Goal: Transaction & Acquisition: Purchase product/service

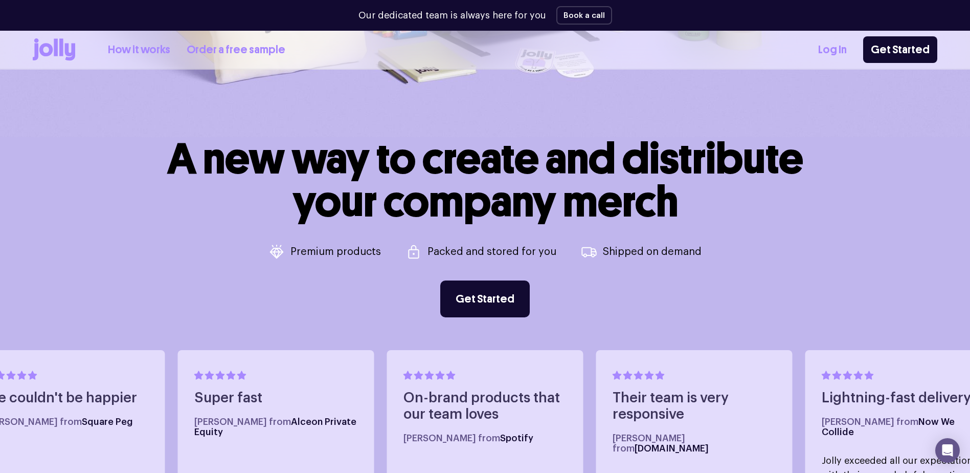
scroll to position [409, 0]
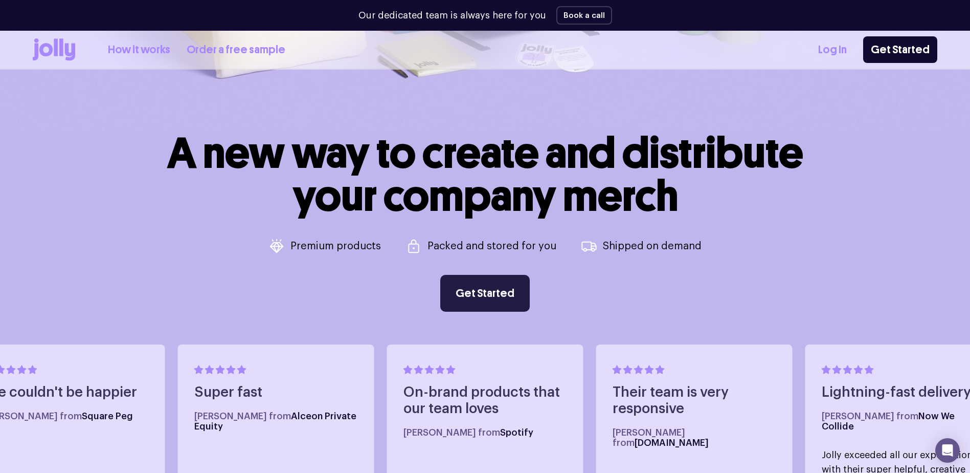
click at [487, 299] on link "Get Started" at bounding box center [485, 293] width 90 height 37
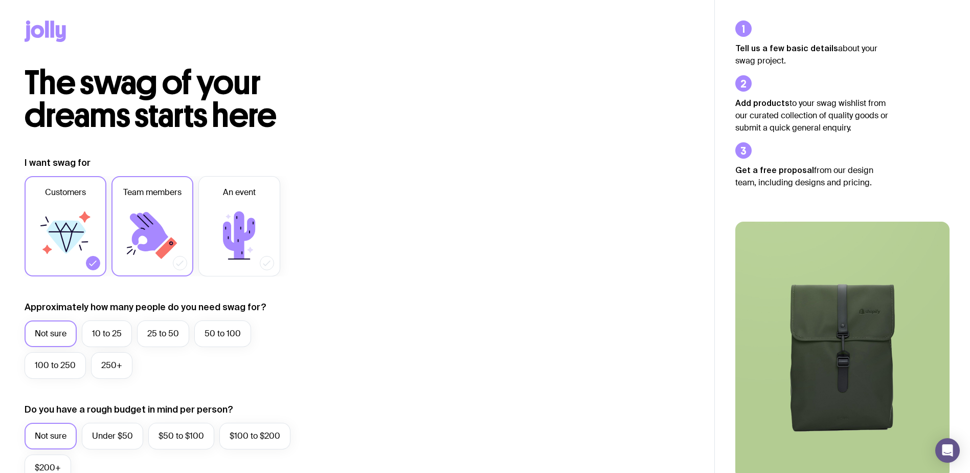
click at [174, 256] on icon at bounding box center [152, 235] width 61 height 61
click at [0, 0] on input "Team members" at bounding box center [0, 0] width 0 height 0
click at [95, 264] on icon at bounding box center [93, 263] width 10 height 10
click at [0, 0] on input "Customers" at bounding box center [0, 0] width 0 height 0
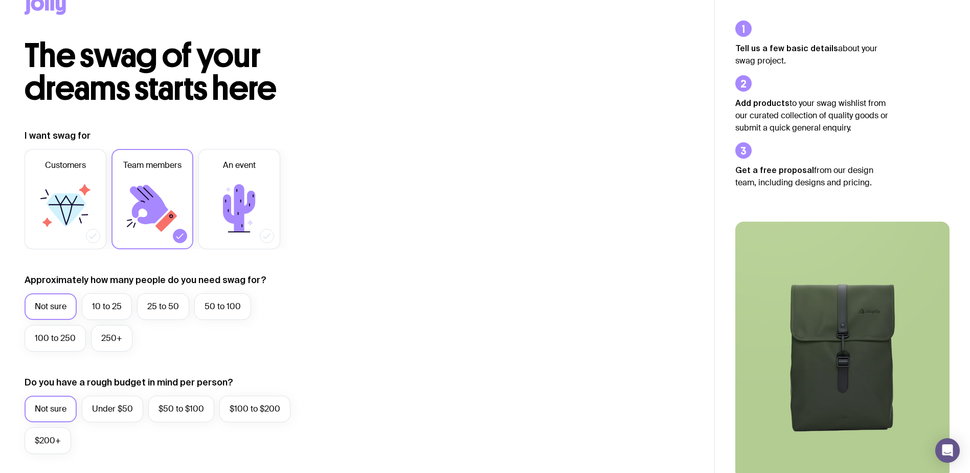
scroll to position [51, 0]
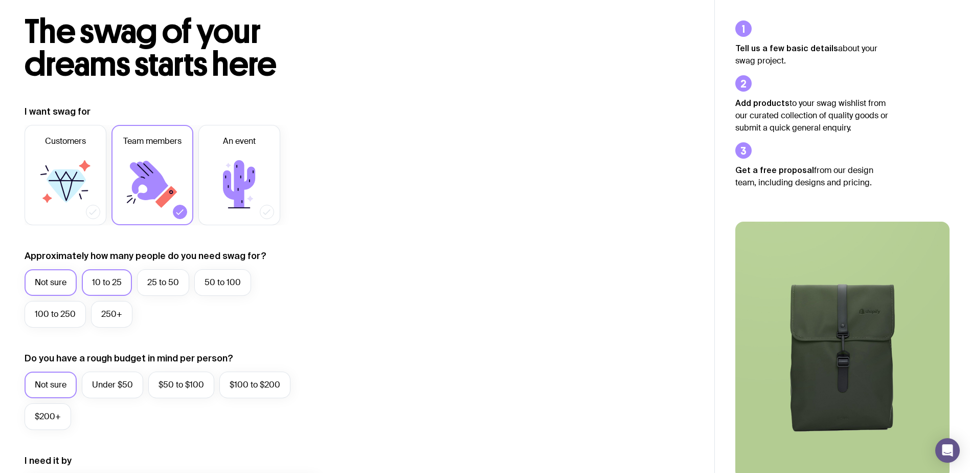
click at [98, 278] on label "10 to 25" at bounding box center [107, 282] width 50 height 27
click at [0, 0] on input "10 to 25" at bounding box center [0, 0] width 0 height 0
click at [117, 390] on label "Under $50" at bounding box center [112, 384] width 61 height 27
click at [0, 0] on input "Under $50" at bounding box center [0, 0] width 0 height 0
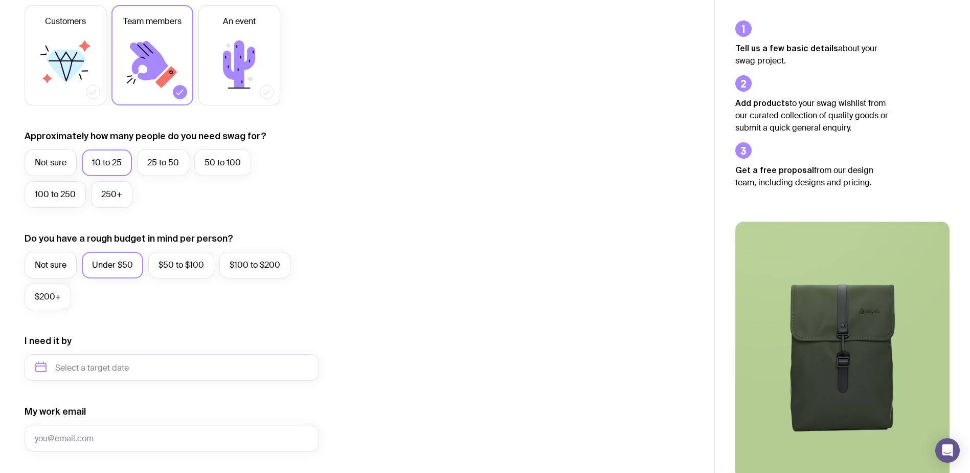
scroll to position [205, 0]
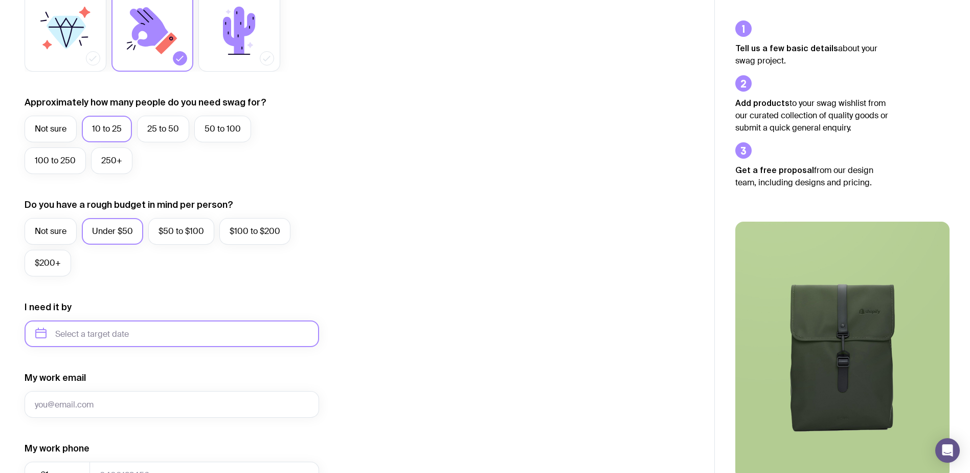
click at [191, 341] on input "text" at bounding box center [172, 333] width 295 height 27
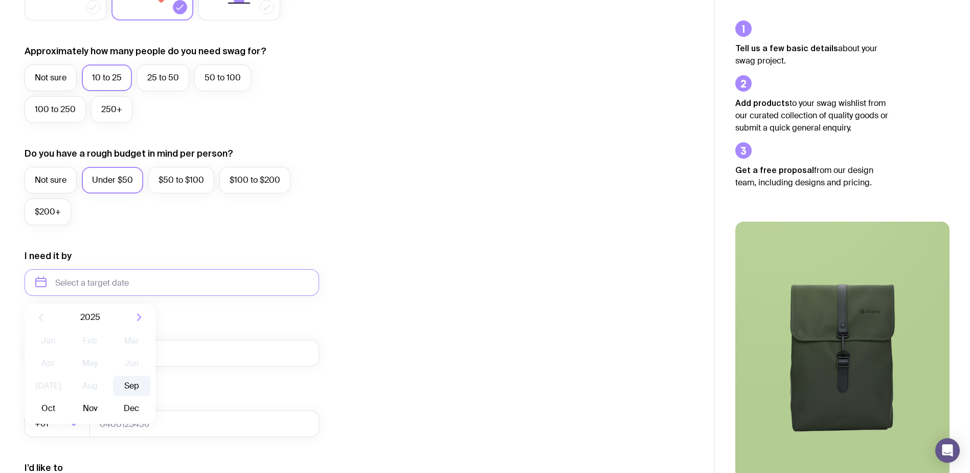
click at [67, 398] on button "Sep" at bounding box center [48, 408] width 37 height 20
type input "[DATE]"
click at [499, 279] on div "I want swag for Customers Team members An event Approximately how many people d…" at bounding box center [358, 235] width 666 height 668
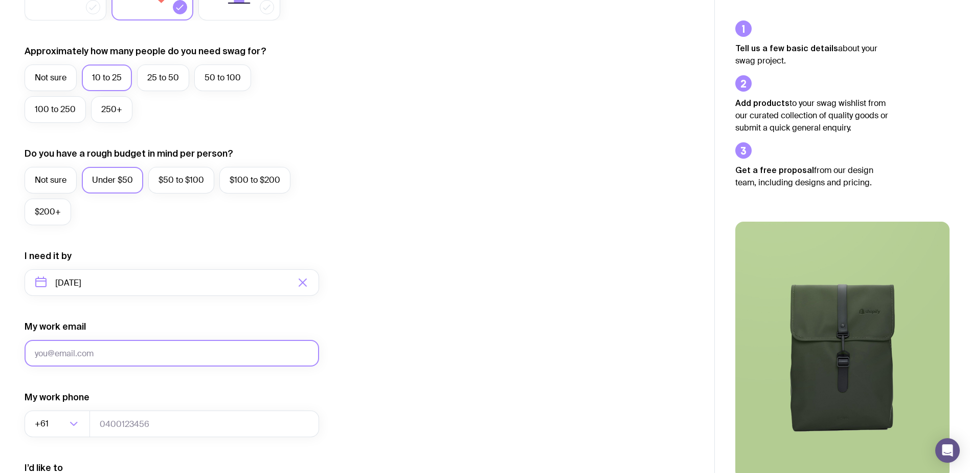
click at [190, 357] on input "My work email" at bounding box center [172, 353] width 295 height 27
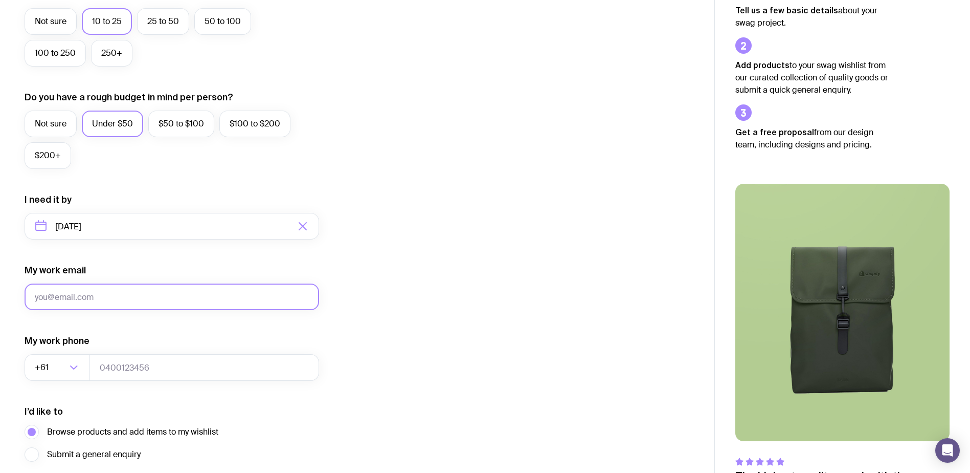
scroll to position [397, 0]
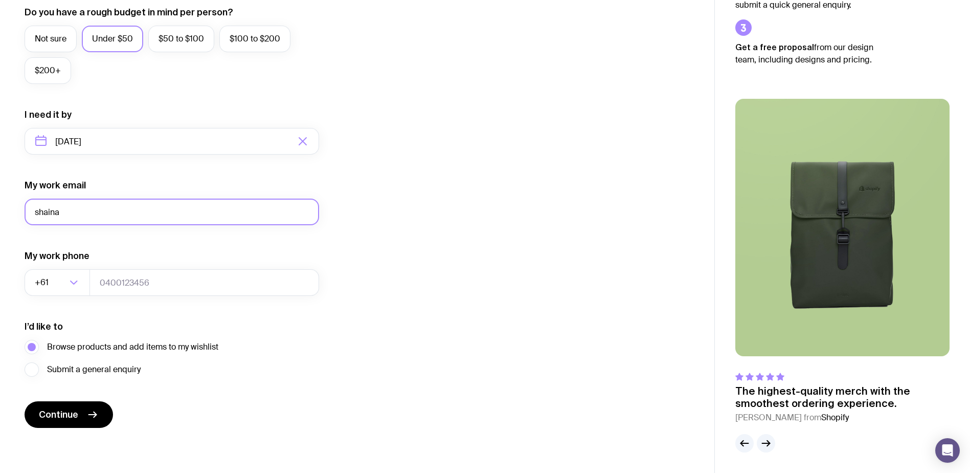
type input "[EMAIL_ADDRESS][PERSON_NAME][DOMAIN_NAME]"
click at [143, 282] on input "tel" at bounding box center [205, 282] width 230 height 27
type input "0434678323"
click at [332, 399] on div "I want swag for Customers Team members An event Approximately how many people d…" at bounding box center [358, 94] width 666 height 668
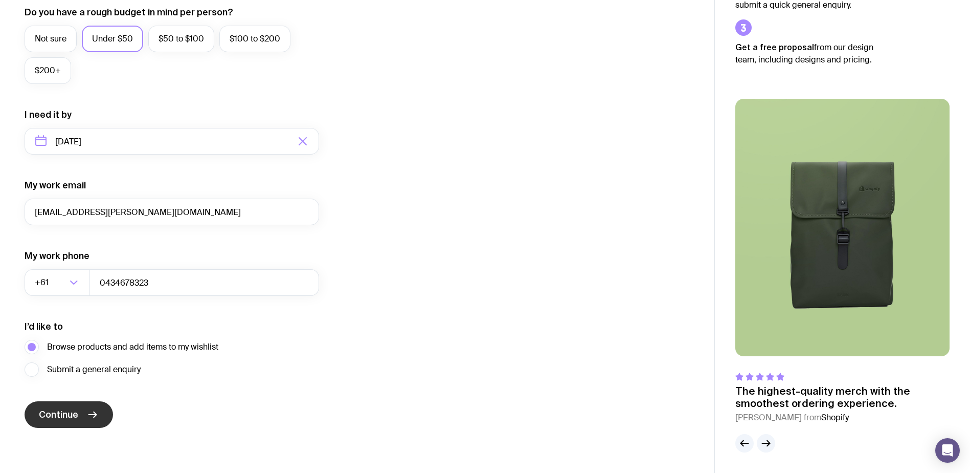
click at [74, 412] on span "Continue" at bounding box center [58, 414] width 39 height 12
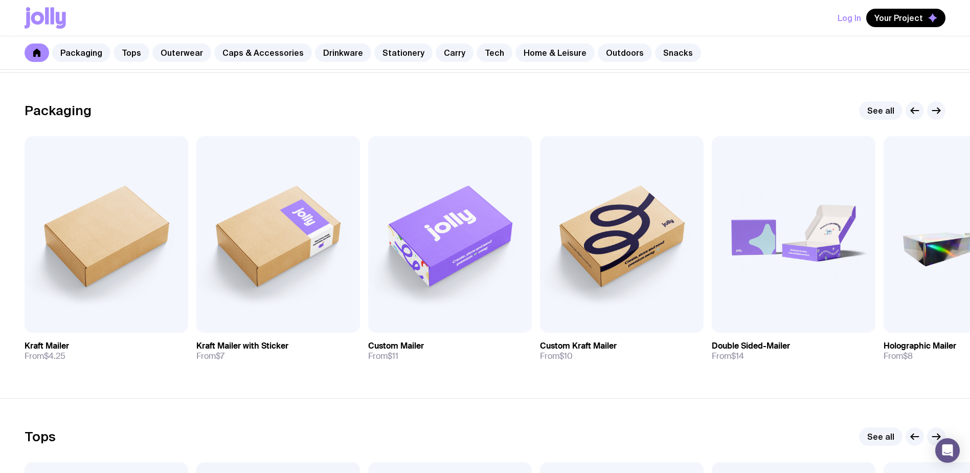
scroll to position [153, 0]
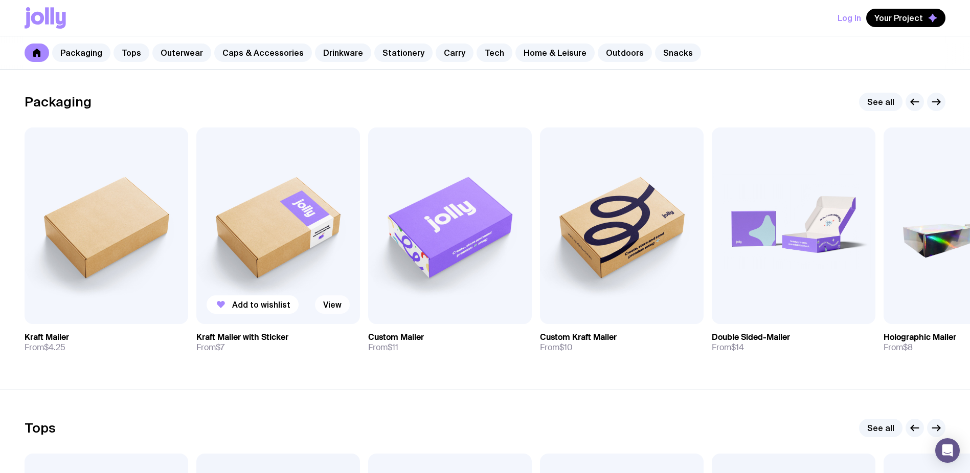
click at [335, 308] on link "View" at bounding box center [332, 304] width 35 height 18
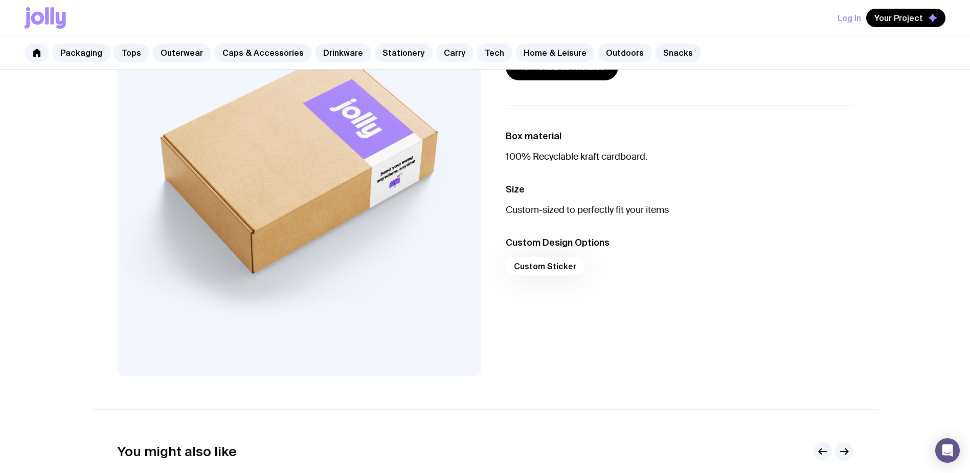
scroll to position [153, 0]
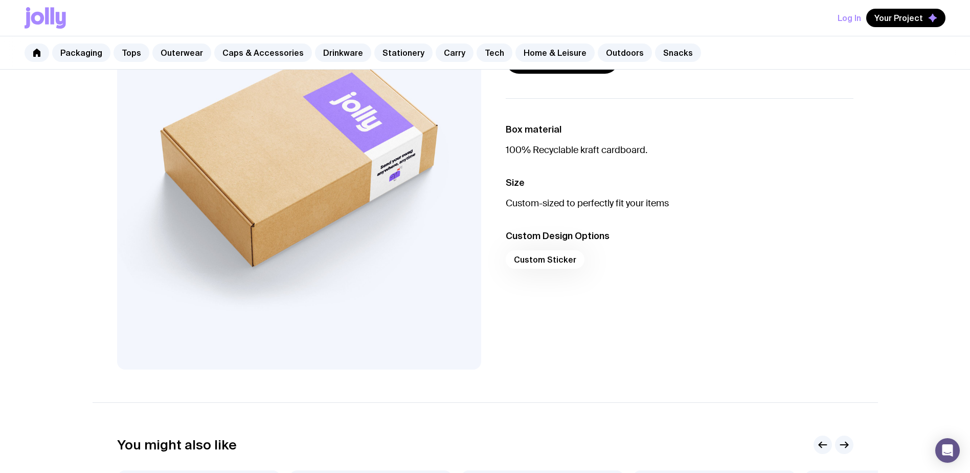
click at [551, 259] on div "Custom Sticker" at bounding box center [680, 262] width 348 height 25
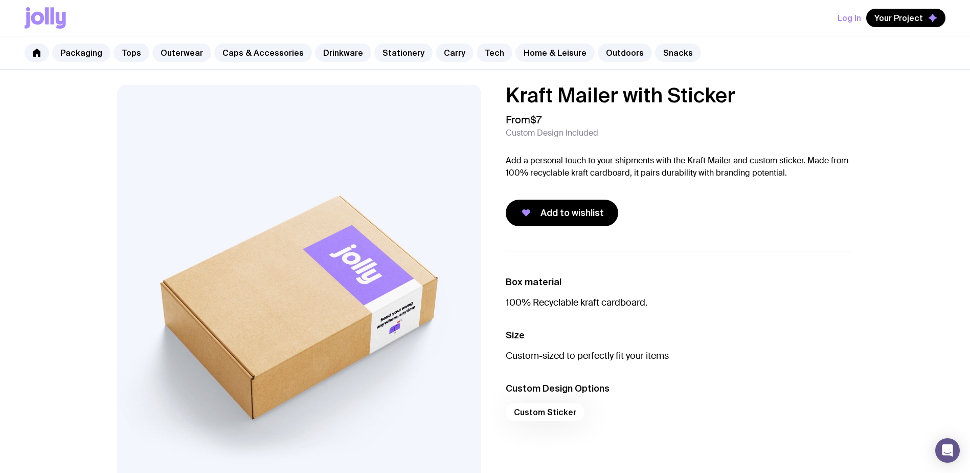
scroll to position [0, 0]
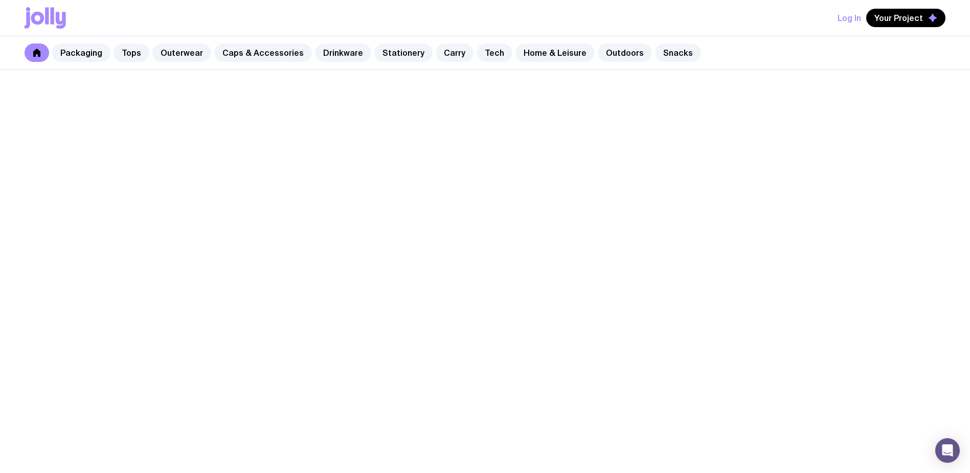
scroll to position [153, 0]
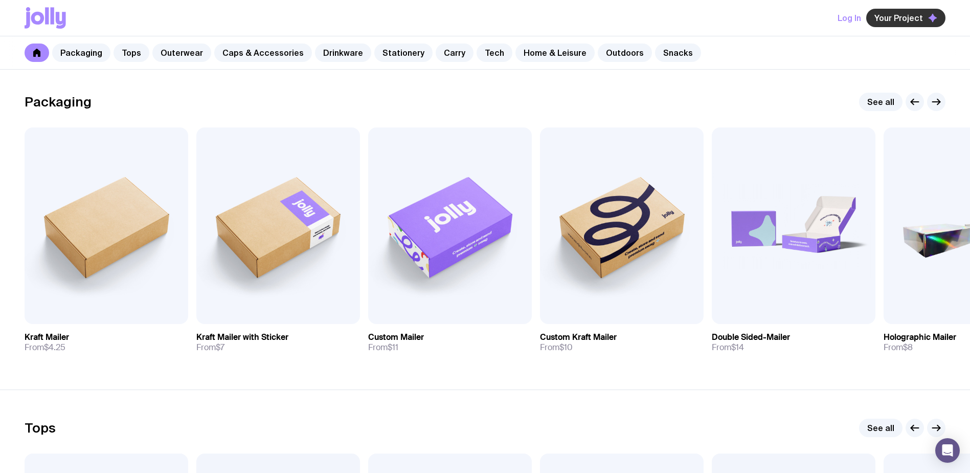
click at [902, 16] on span "Your Project" at bounding box center [899, 18] width 49 height 10
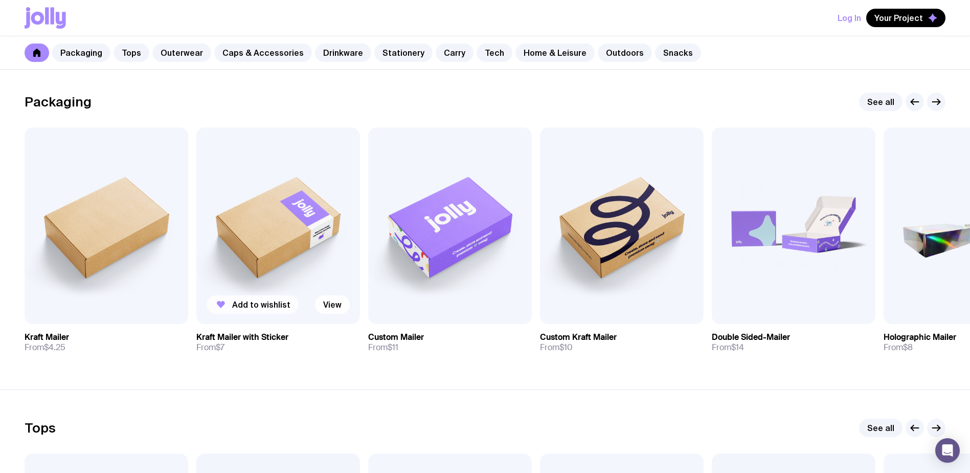
click at [288, 308] on button "Add to wishlist" at bounding box center [253, 304] width 92 height 18
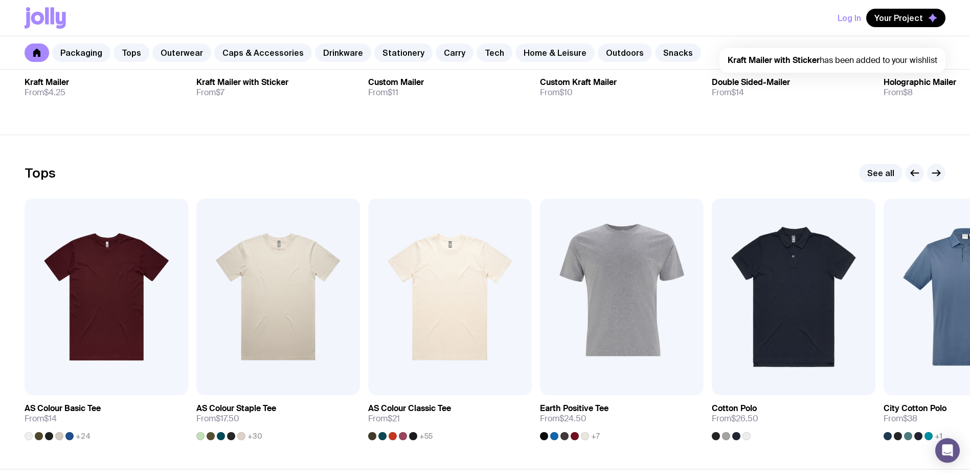
scroll to position [409, 0]
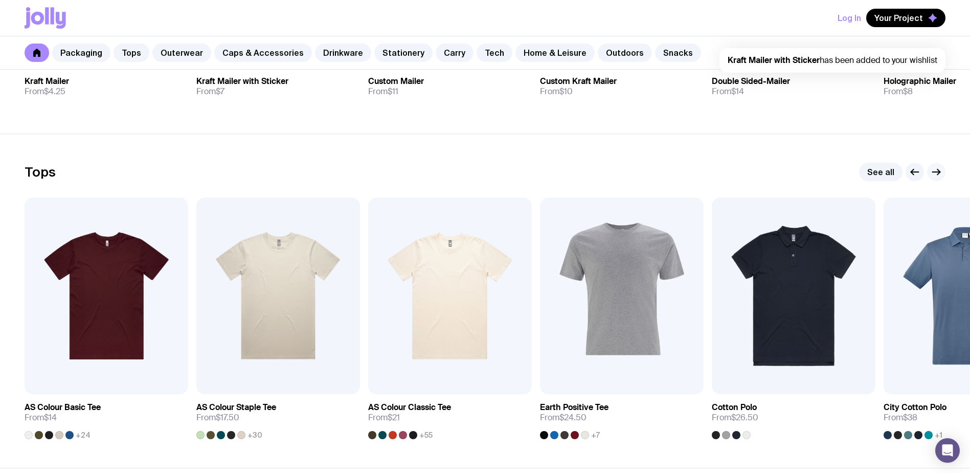
click at [943, 174] on button "button" at bounding box center [937, 172] width 18 height 18
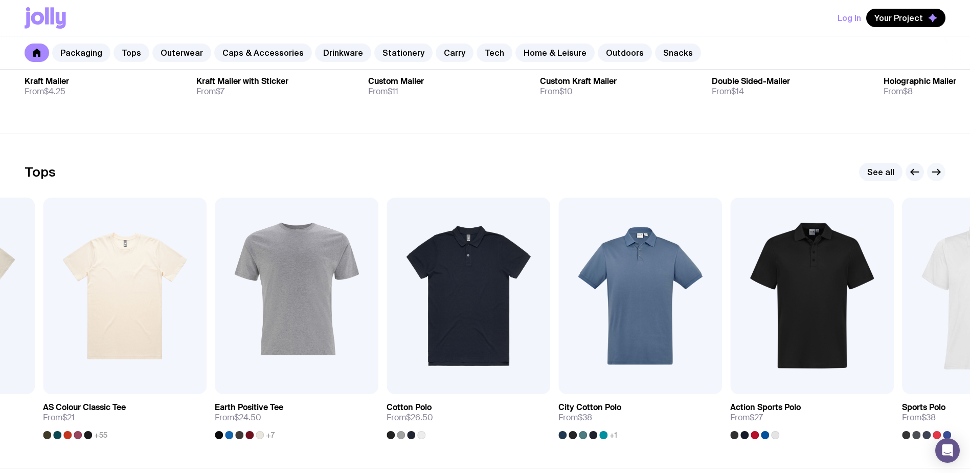
click at [941, 173] on icon "button" at bounding box center [937, 172] width 12 height 12
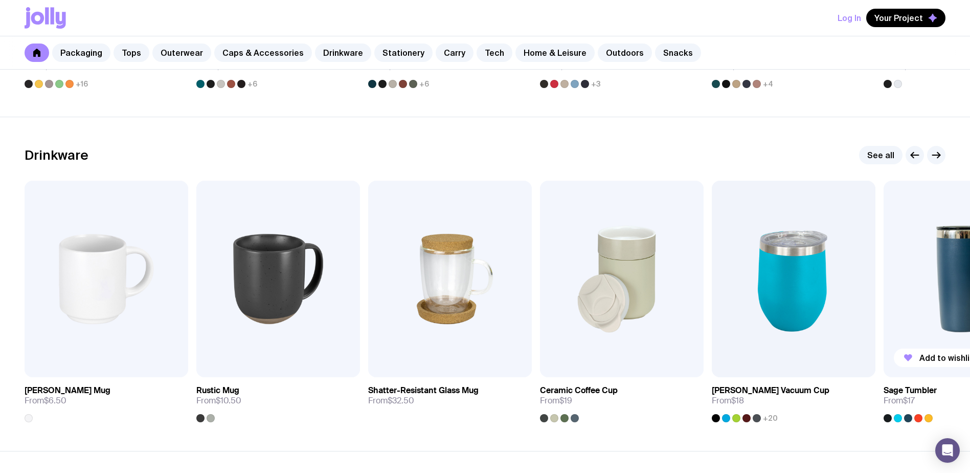
scroll to position [1432, 0]
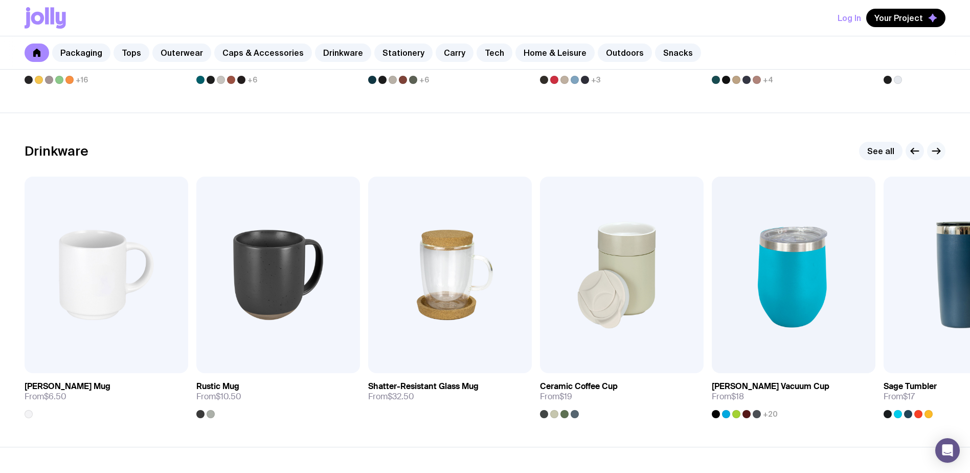
click at [937, 154] on icon "button" at bounding box center [937, 151] width 12 height 12
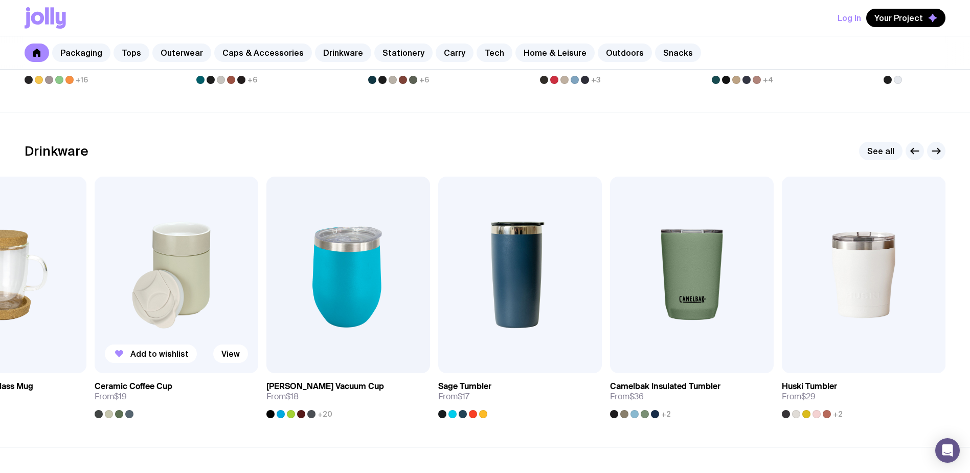
click at [127, 413] on div at bounding box center [129, 414] width 8 height 8
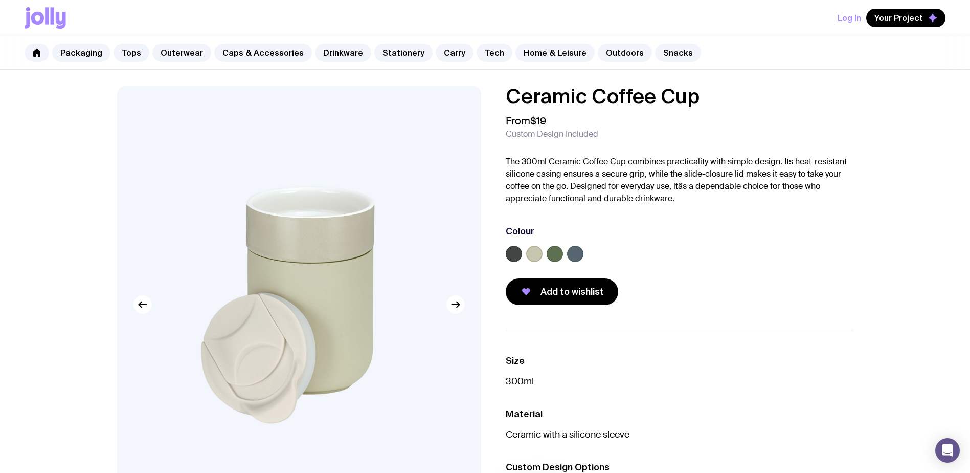
click at [572, 256] on label at bounding box center [575, 254] width 16 height 16
click at [0, 0] on input "radio" at bounding box center [0, 0] width 0 height 0
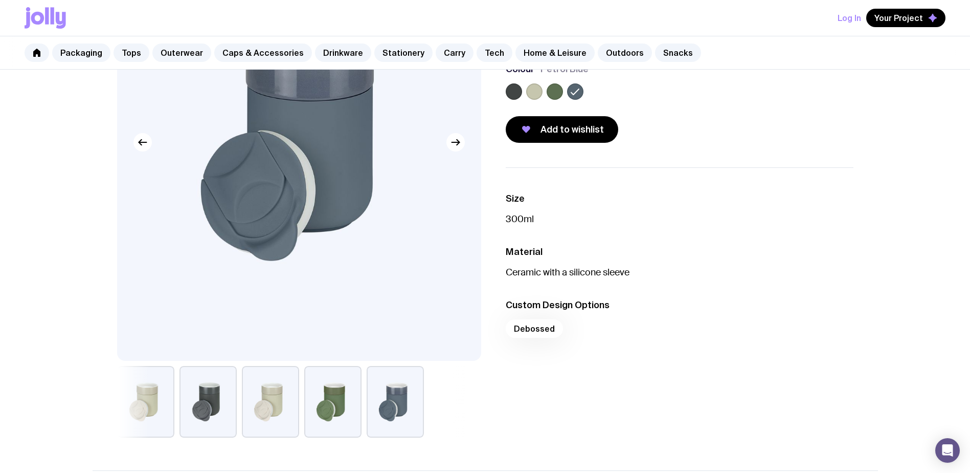
scroll to position [256, 0]
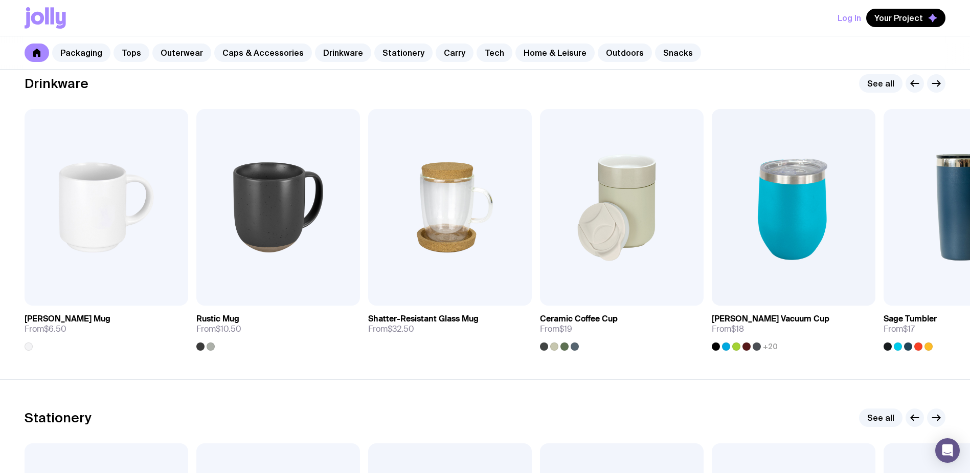
scroll to position [1500, 0]
click at [776, 221] on img at bounding box center [794, 206] width 164 height 196
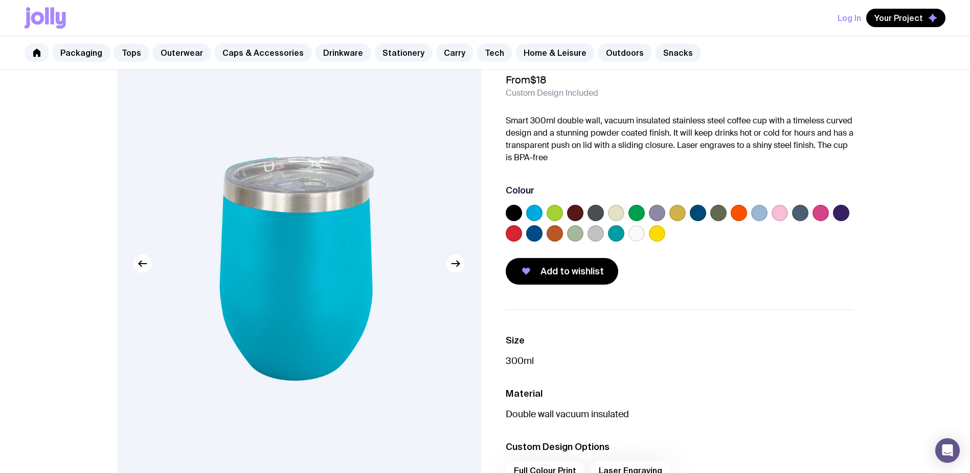
scroll to position [51, 0]
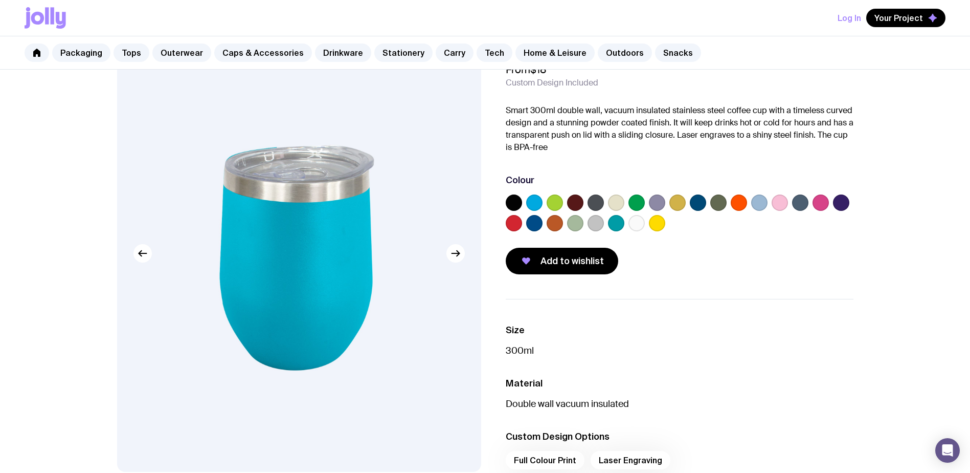
click at [537, 223] on label at bounding box center [534, 223] width 16 height 16
click at [0, 0] on input "radio" at bounding box center [0, 0] width 0 height 0
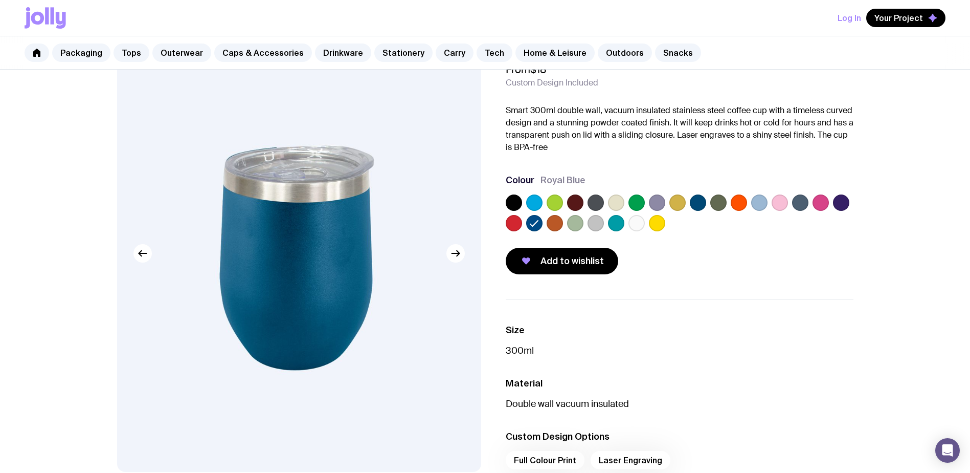
click at [844, 204] on label at bounding box center [841, 202] width 16 height 16
click at [0, 0] on input "radio" at bounding box center [0, 0] width 0 height 0
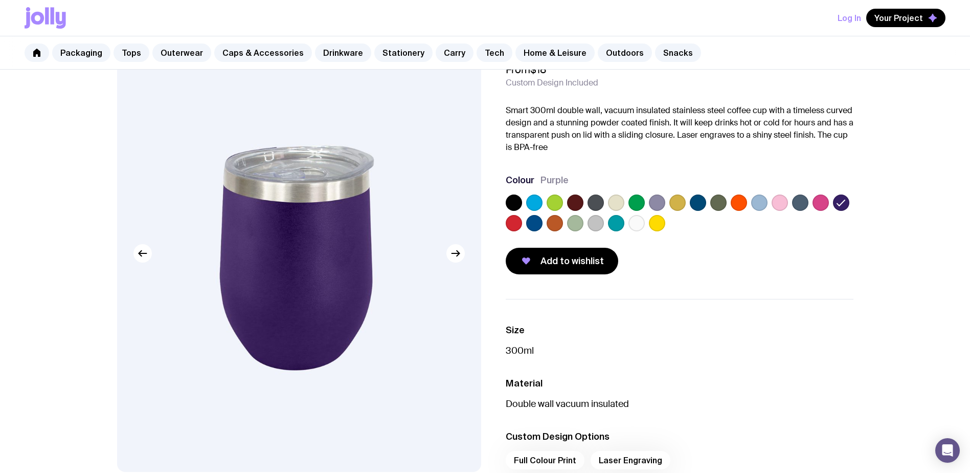
click at [696, 204] on label at bounding box center [698, 202] width 16 height 16
click at [0, 0] on input "radio" at bounding box center [0, 0] width 0 height 0
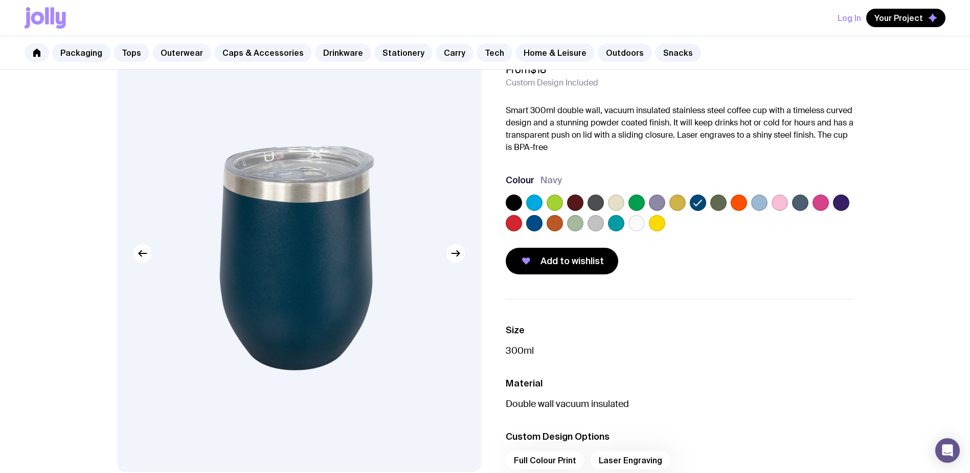
click at [527, 202] on label at bounding box center [534, 202] width 16 height 16
click at [0, 0] on input "radio" at bounding box center [0, 0] width 0 height 0
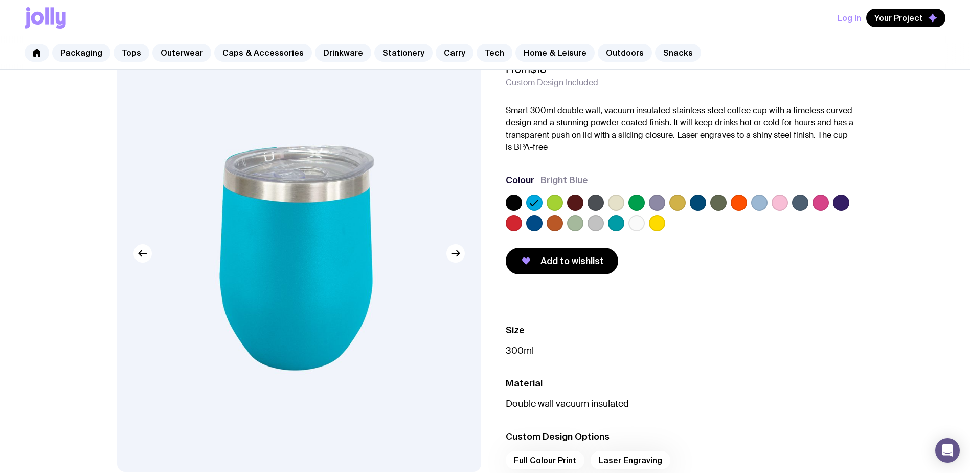
click at [536, 222] on label at bounding box center [534, 223] width 16 height 16
click at [0, 0] on input "radio" at bounding box center [0, 0] width 0 height 0
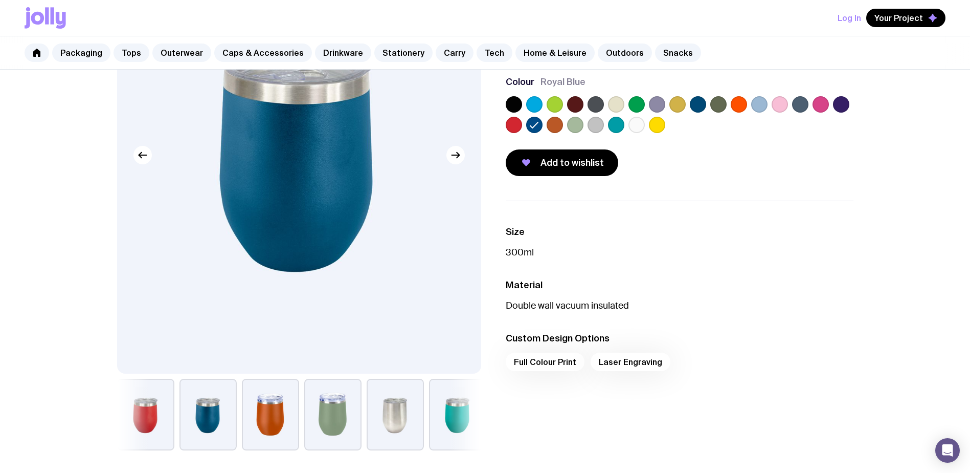
scroll to position [102, 0]
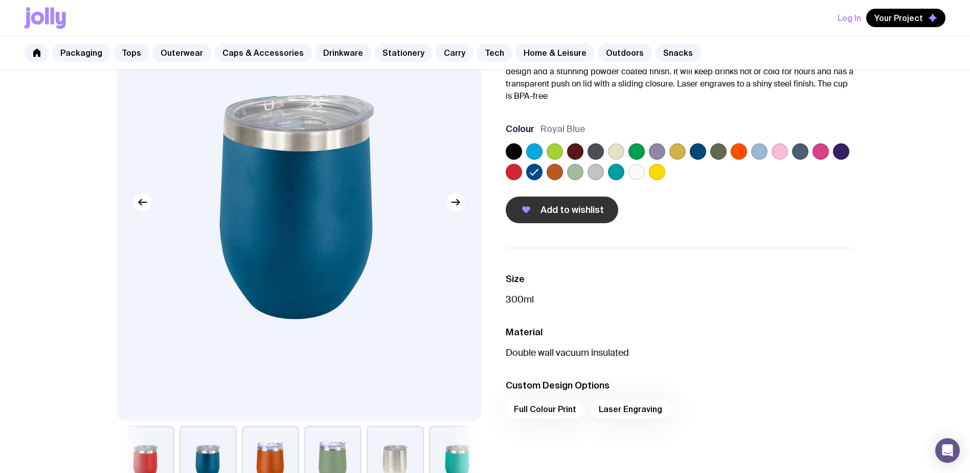
click at [552, 211] on span "Add to wishlist" at bounding box center [572, 210] width 63 height 12
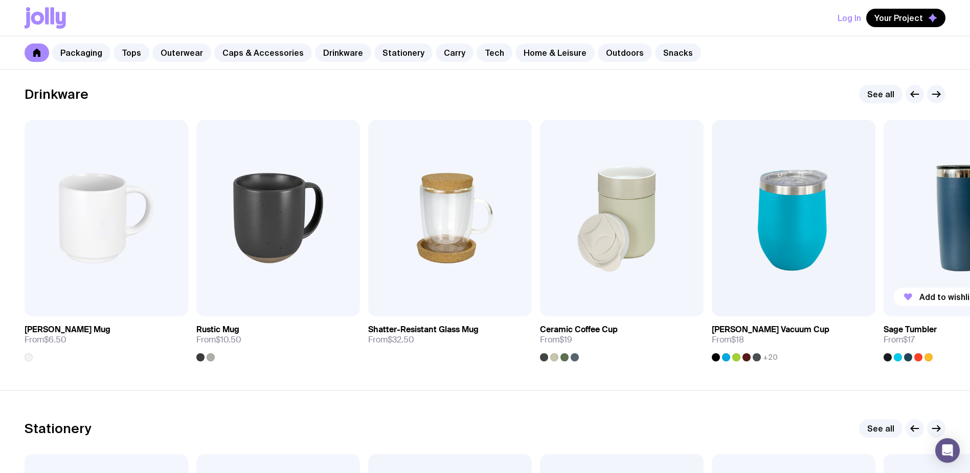
scroll to position [1449, 0]
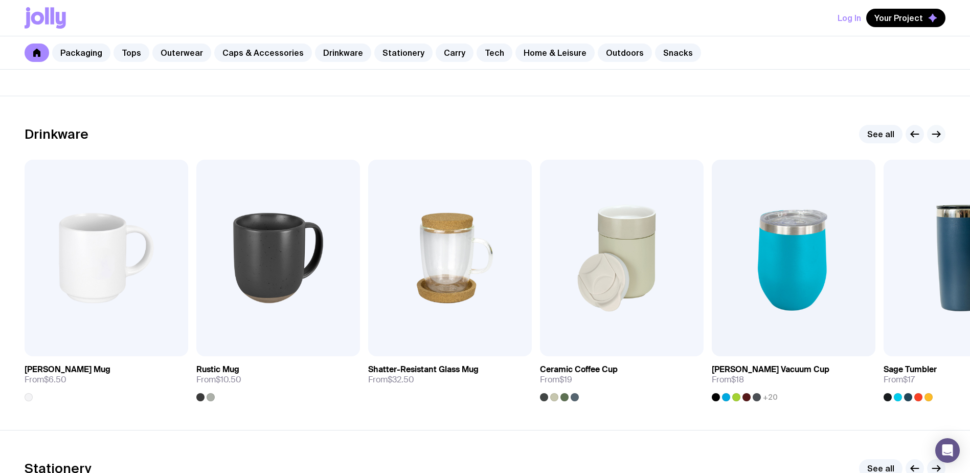
click at [930, 134] on button "button" at bounding box center [937, 134] width 18 height 18
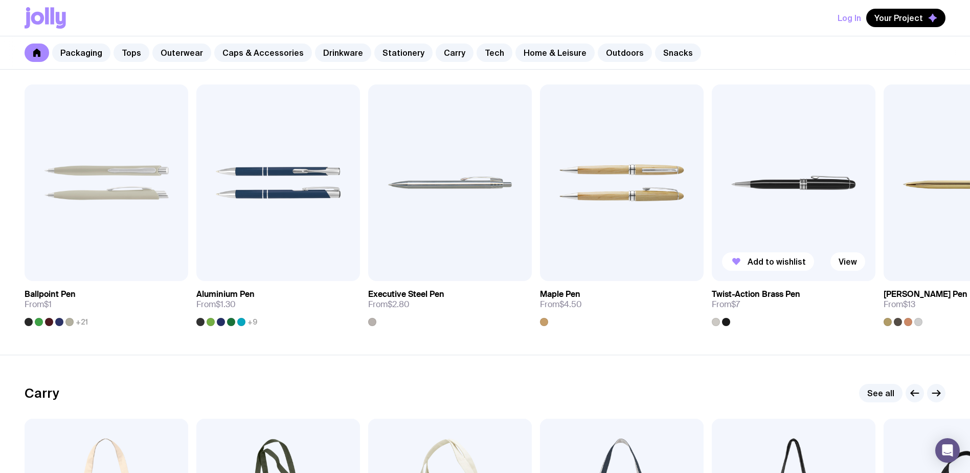
scroll to position [1807, 0]
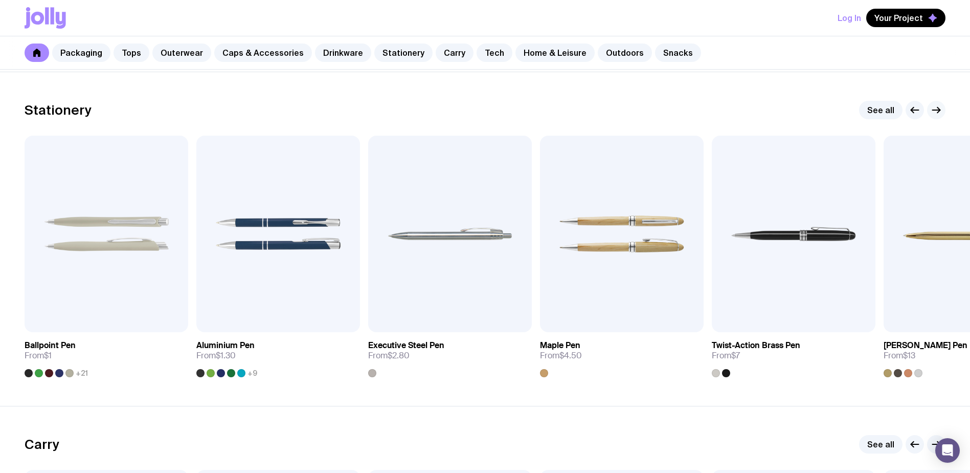
click at [932, 112] on icon "button" at bounding box center [937, 110] width 12 height 12
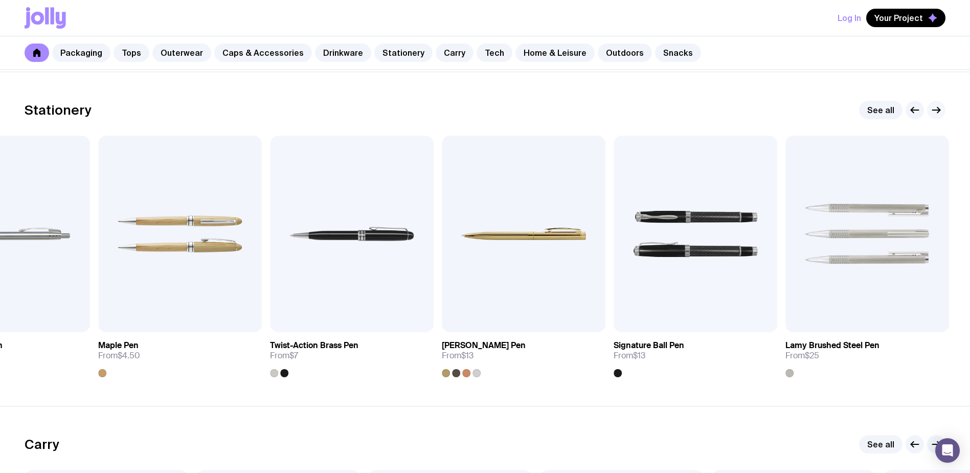
click at [932, 112] on icon "button" at bounding box center [937, 110] width 12 height 12
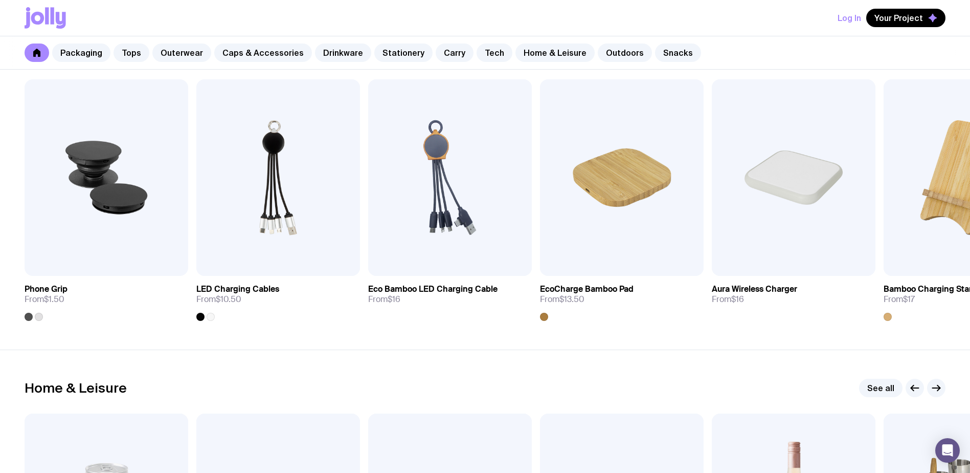
scroll to position [2524, 0]
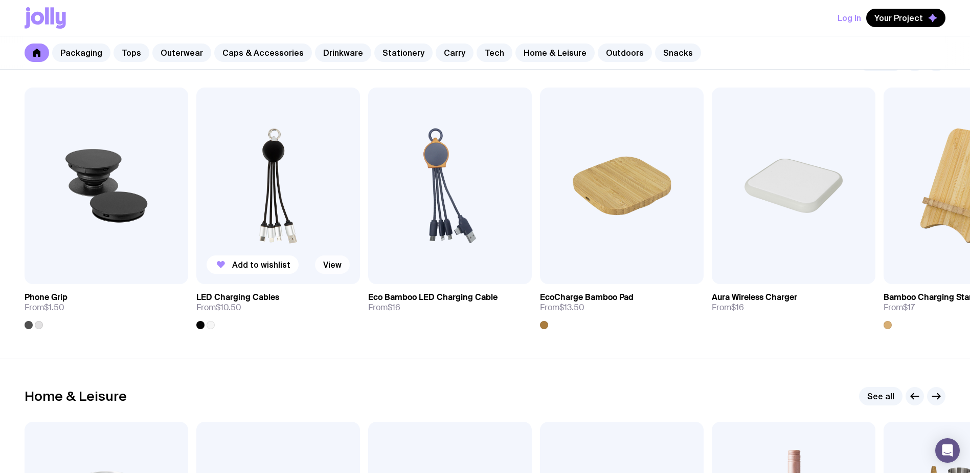
click at [329, 268] on link "View" at bounding box center [332, 264] width 35 height 18
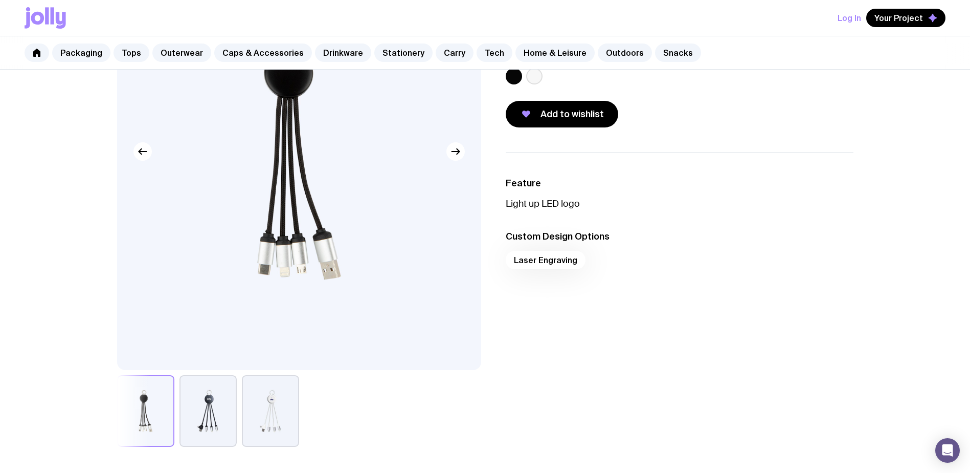
scroll to position [153, 0]
click at [282, 412] on button "button" at bounding box center [270, 410] width 57 height 72
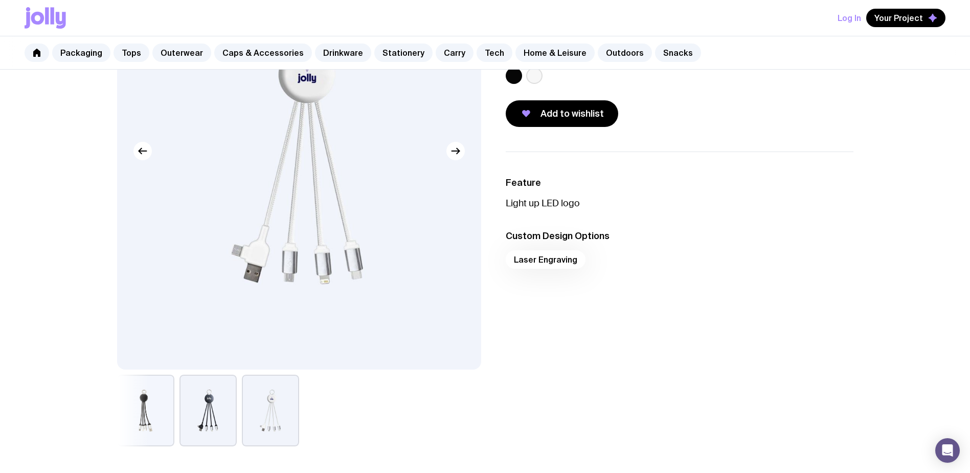
scroll to position [102, 0]
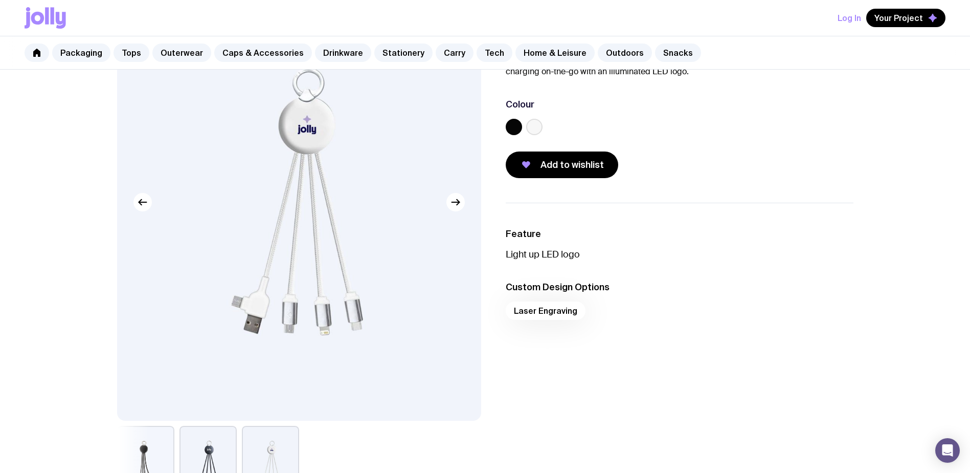
click at [227, 445] on button "button" at bounding box center [208, 462] width 57 height 72
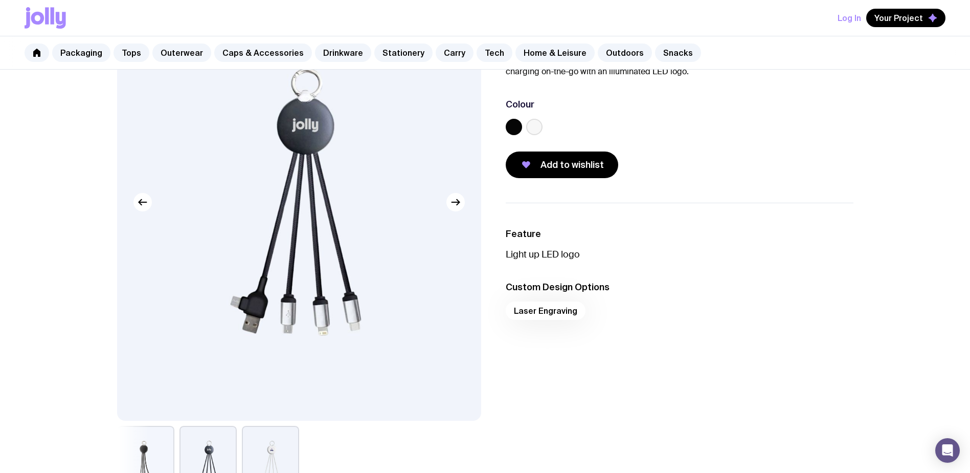
click at [279, 438] on button "button" at bounding box center [270, 462] width 57 height 72
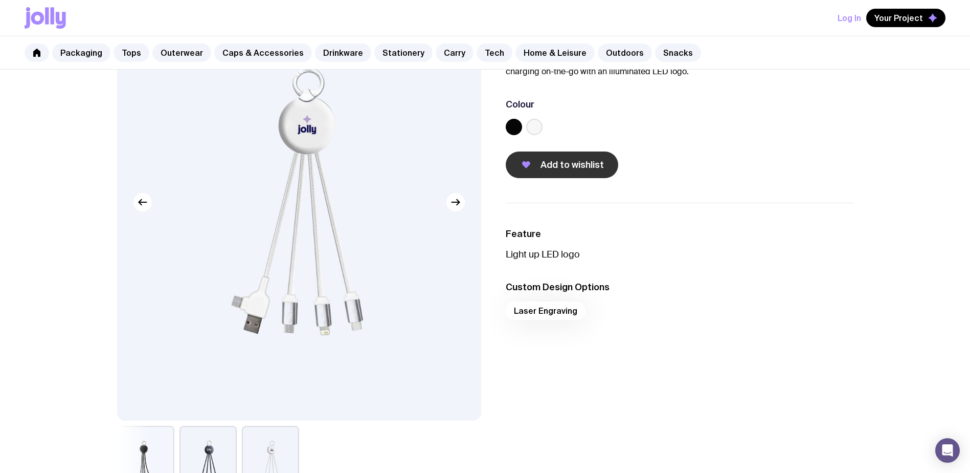
click at [555, 172] on button "Add to wishlist" at bounding box center [562, 164] width 113 height 27
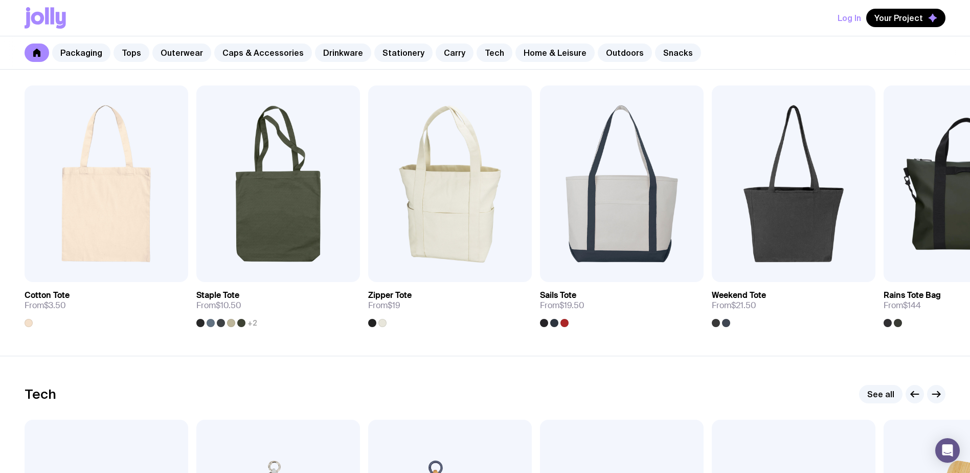
scroll to position [2217, 0]
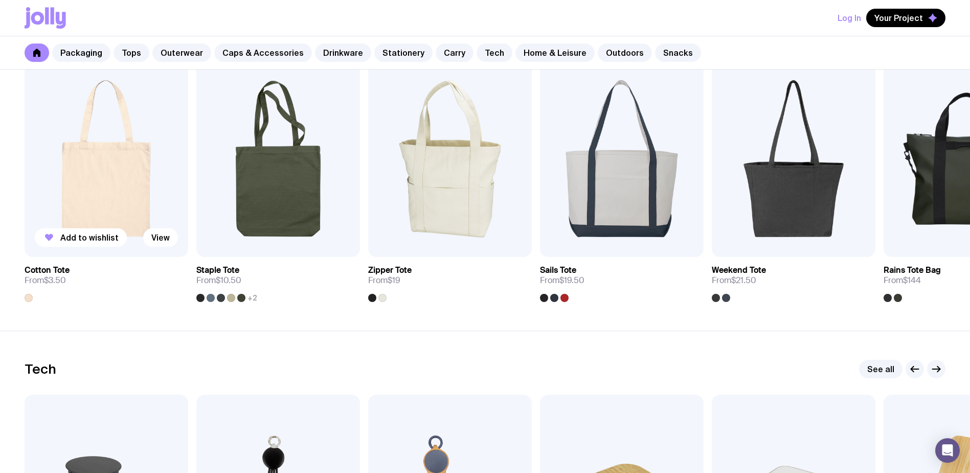
click at [103, 171] on img at bounding box center [107, 158] width 164 height 196
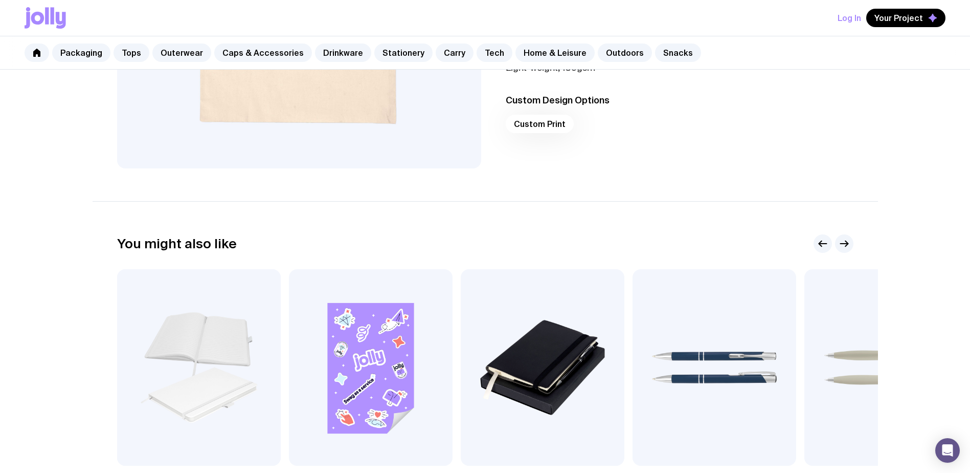
scroll to position [409, 0]
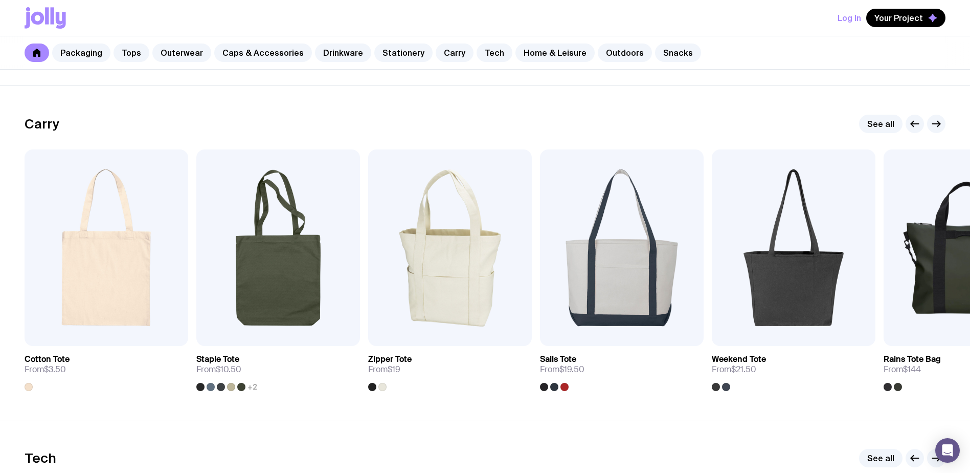
scroll to position [2242, 0]
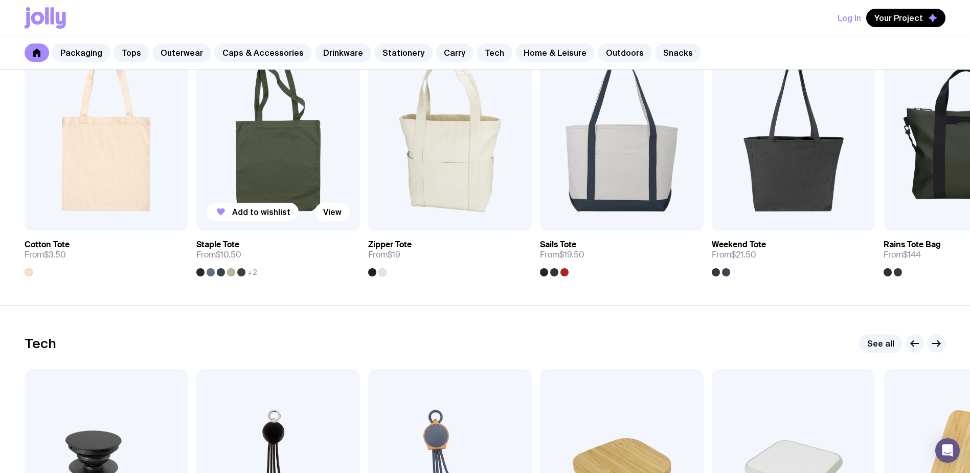
click at [289, 166] on img at bounding box center [278, 133] width 164 height 196
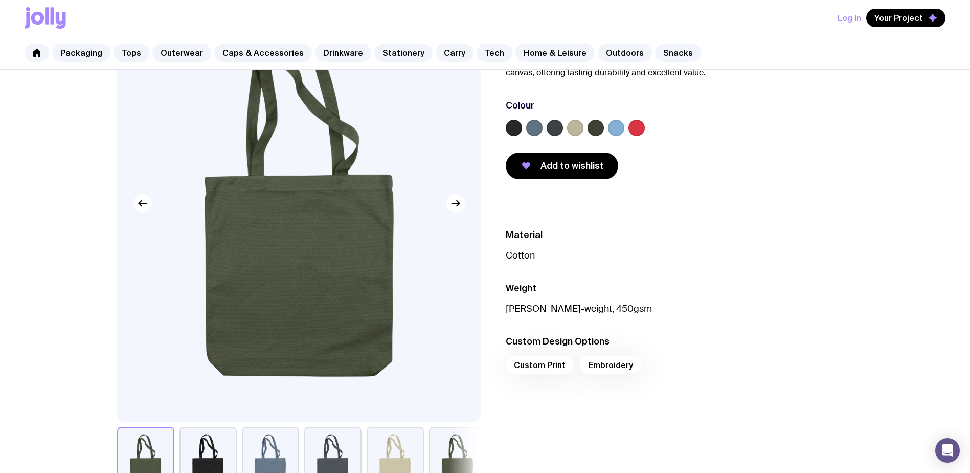
scroll to position [102, 0]
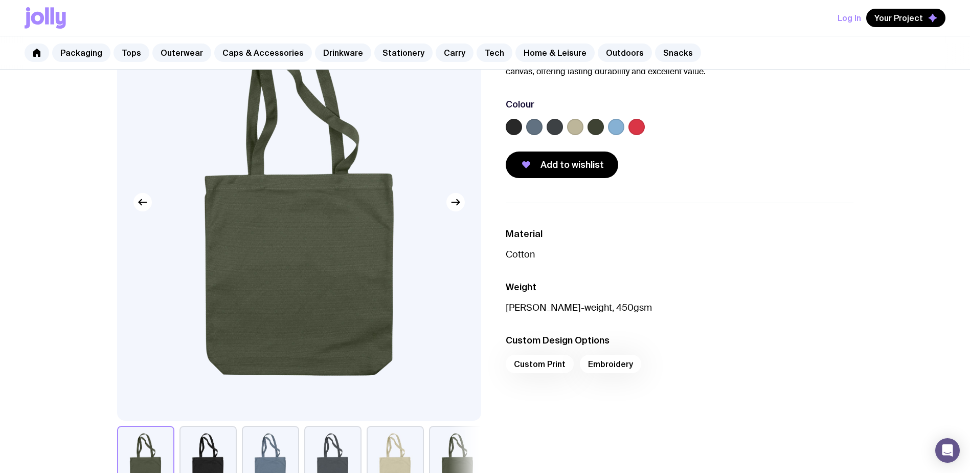
click at [612, 129] on label at bounding box center [616, 127] width 16 height 16
click at [0, 0] on input "radio" at bounding box center [0, 0] width 0 height 0
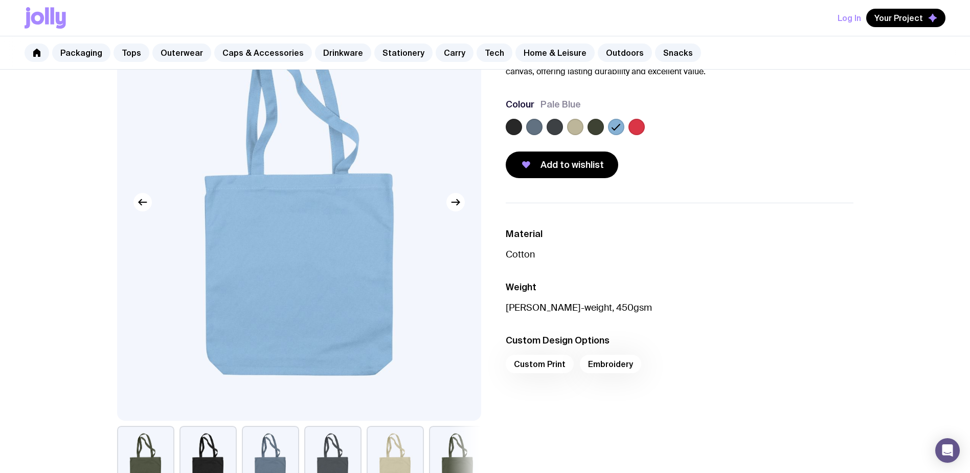
click at [555, 125] on label at bounding box center [555, 127] width 16 height 16
click at [0, 0] on input "radio" at bounding box center [0, 0] width 0 height 0
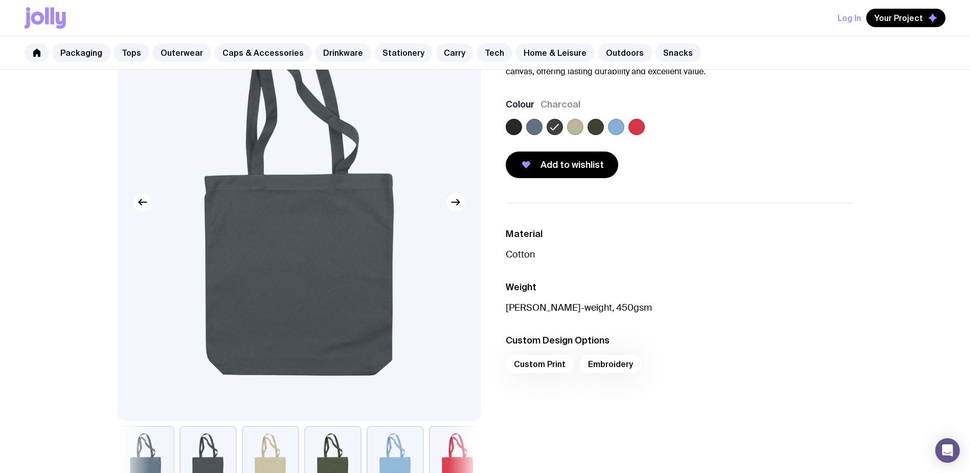
click at [536, 127] on label at bounding box center [534, 127] width 16 height 16
click at [0, 0] on input "radio" at bounding box center [0, 0] width 0 height 0
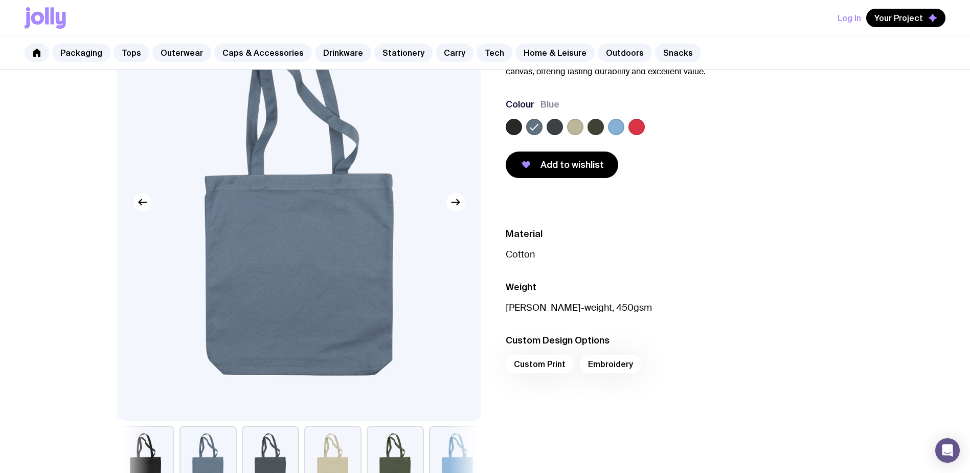
click at [600, 128] on label at bounding box center [596, 127] width 16 height 16
click at [0, 0] on input "radio" at bounding box center [0, 0] width 0 height 0
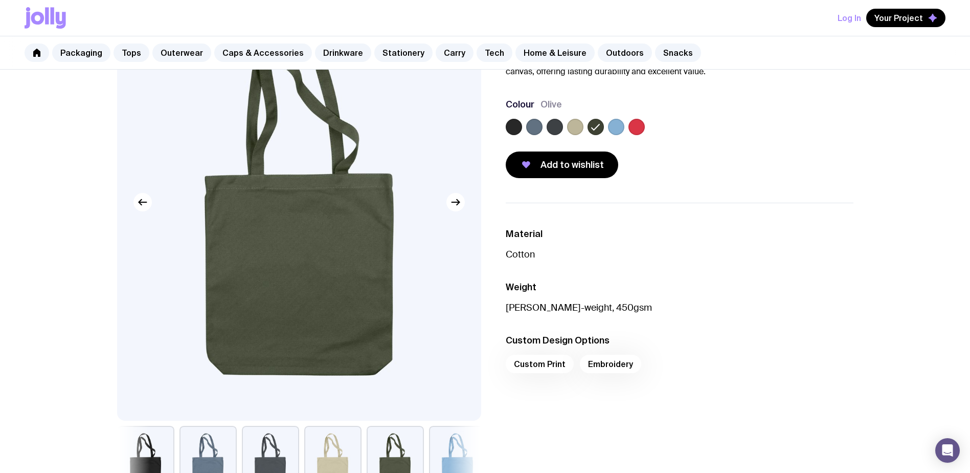
click at [522, 127] on label at bounding box center [514, 127] width 16 height 16
click at [0, 0] on input "radio" at bounding box center [0, 0] width 0 height 0
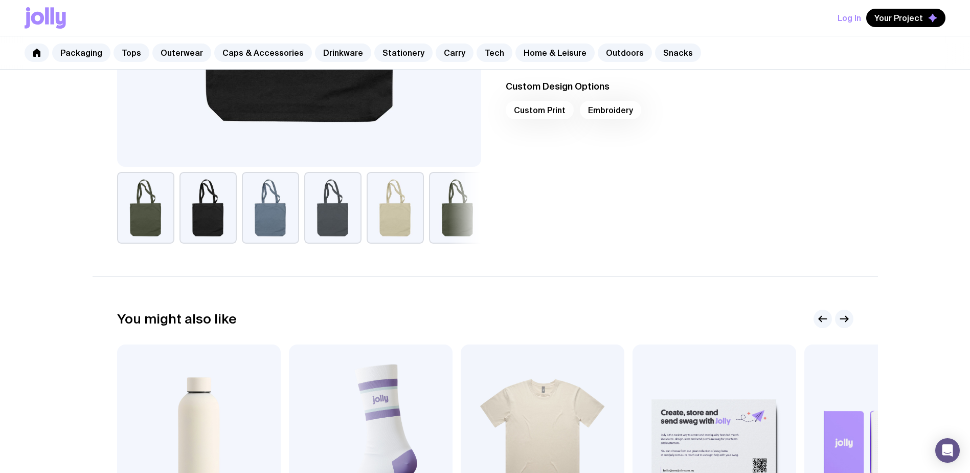
scroll to position [256, 0]
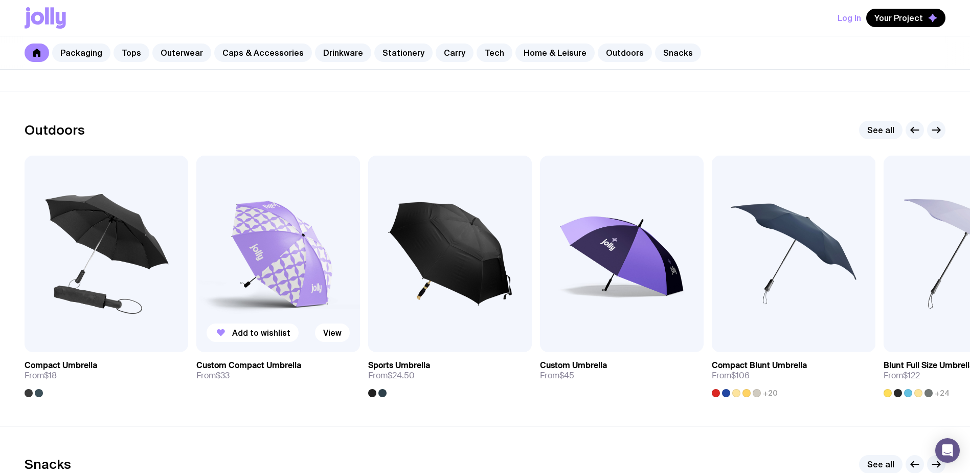
scroll to position [3114, 0]
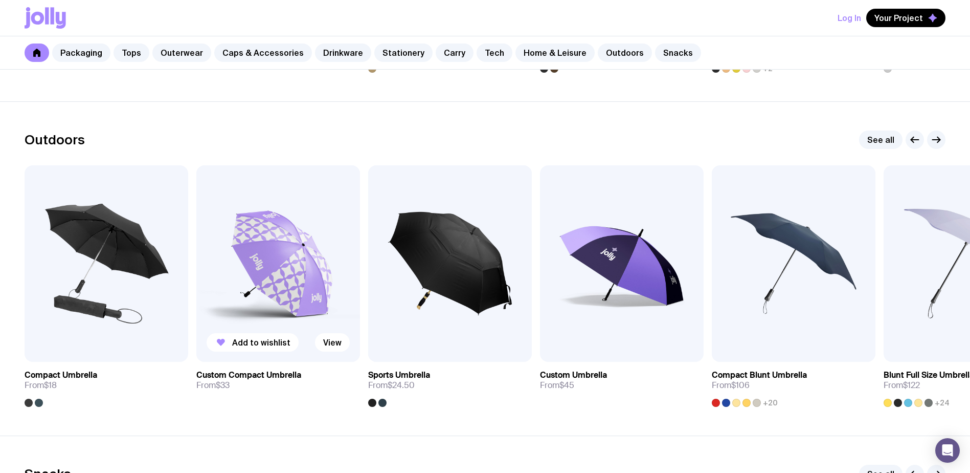
click at [277, 270] on img at bounding box center [278, 263] width 164 height 196
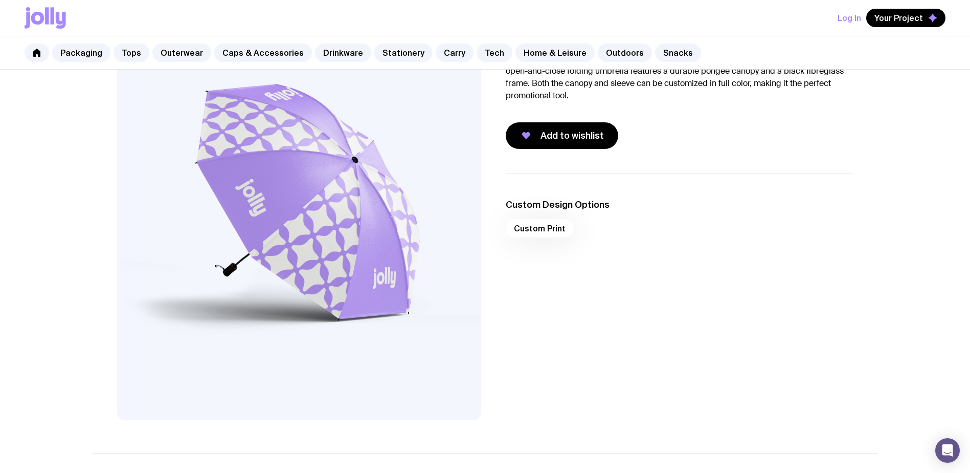
scroll to position [102, 0]
click at [573, 145] on button "Add to wishlist" at bounding box center [562, 136] width 113 height 27
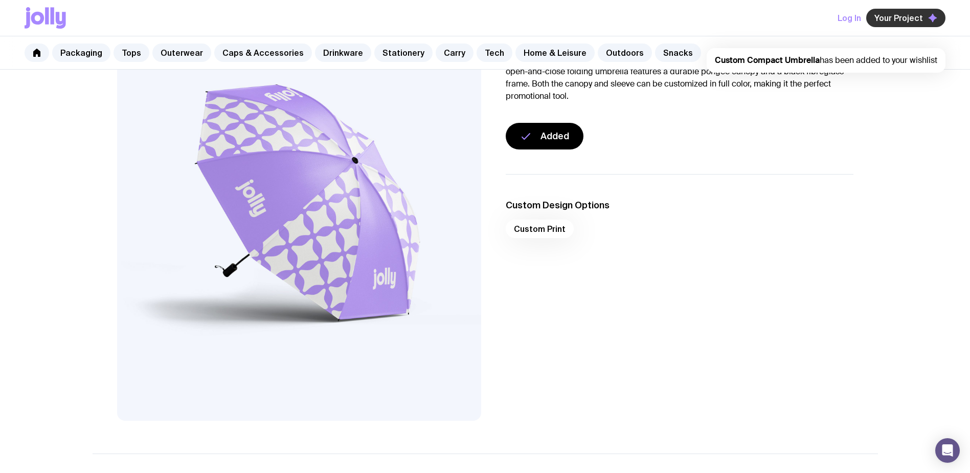
click at [892, 20] on span "Your Project" at bounding box center [899, 18] width 49 height 10
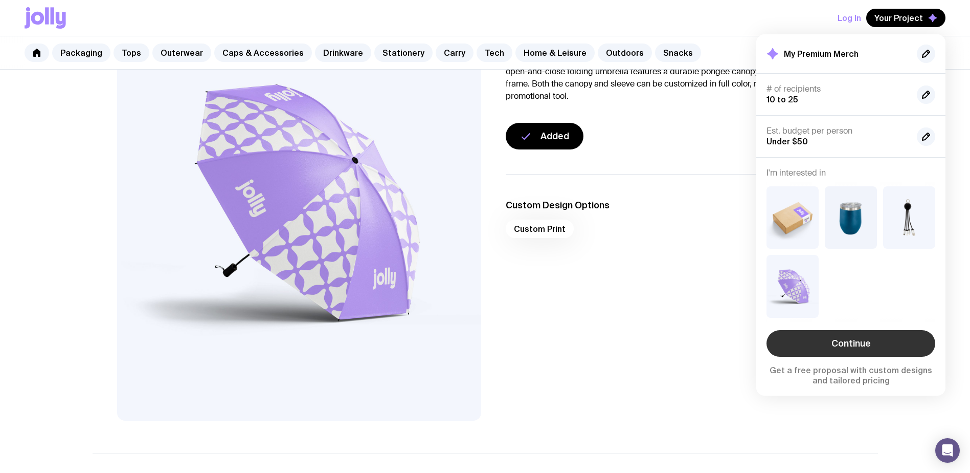
click at [847, 345] on link "Continue" at bounding box center [851, 343] width 169 height 27
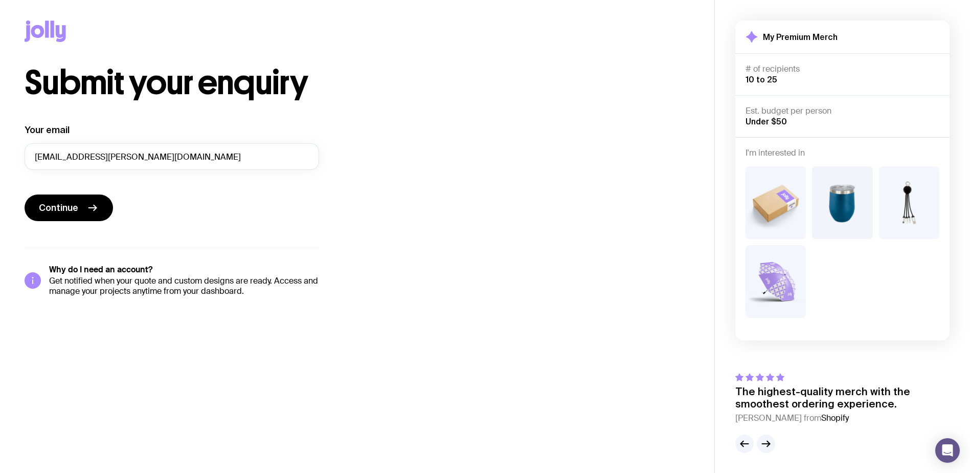
scroll to position [1, 0]
click at [74, 212] on span "Continue" at bounding box center [58, 207] width 39 height 12
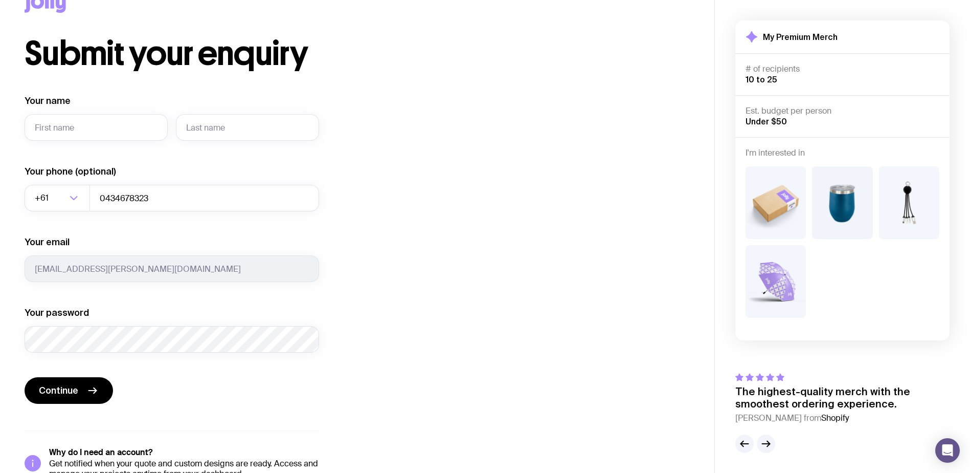
scroll to position [56, 0]
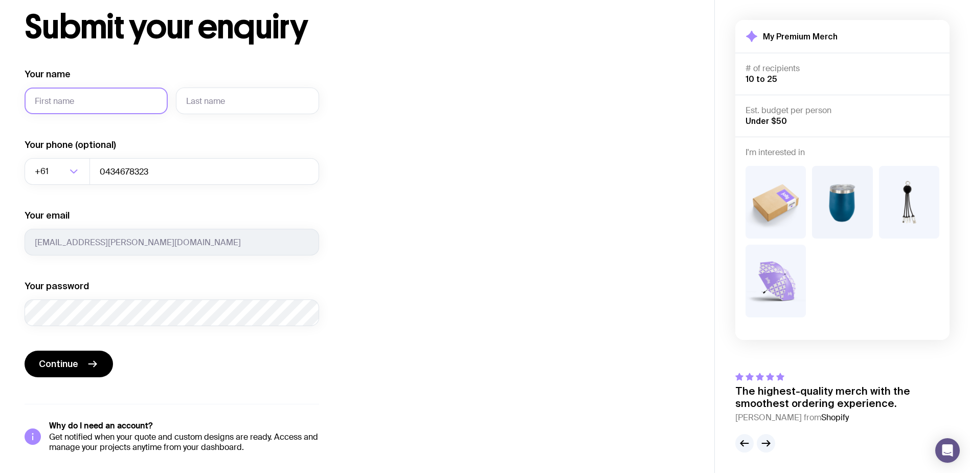
click at [122, 110] on input "Your name" at bounding box center [96, 100] width 143 height 27
type input "Shaina"
type input "[PERSON_NAME]"
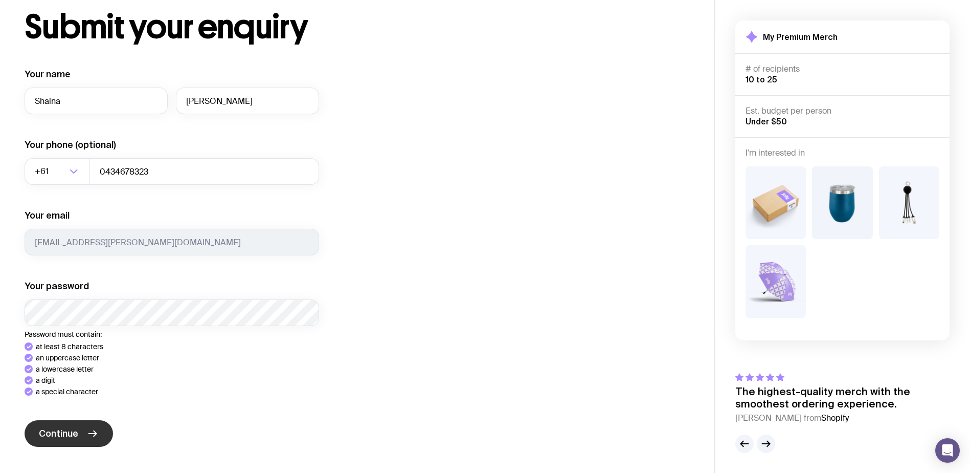
click at [72, 432] on span "Continue" at bounding box center [58, 433] width 39 height 12
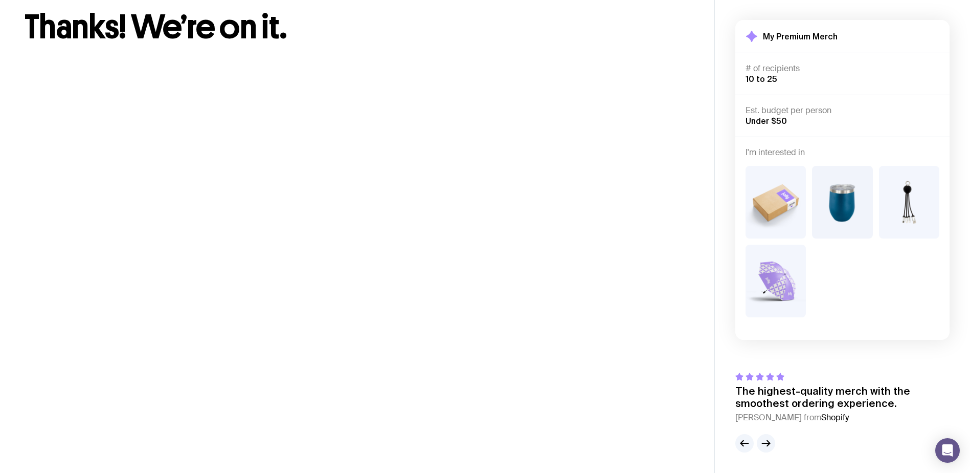
scroll to position [1, 0]
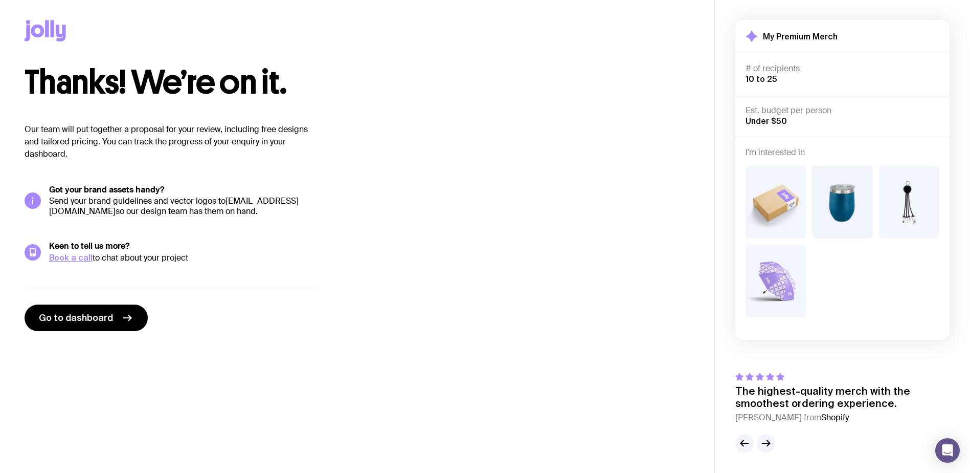
click at [113, 209] on link "[EMAIL_ADDRESS][DOMAIN_NAME]" at bounding box center [174, 205] width 250 height 21
click at [101, 318] on span "Go to dashboard" at bounding box center [76, 318] width 74 height 12
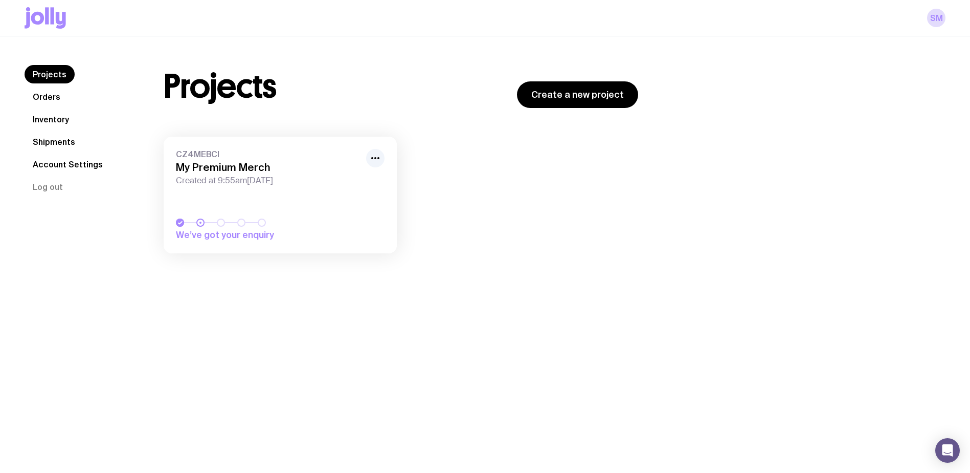
click at [207, 145] on link "CZ4MEBCI My Premium Merch Created at 9:55am[DATE] We’ve got your enquiry" at bounding box center [280, 195] width 233 height 117
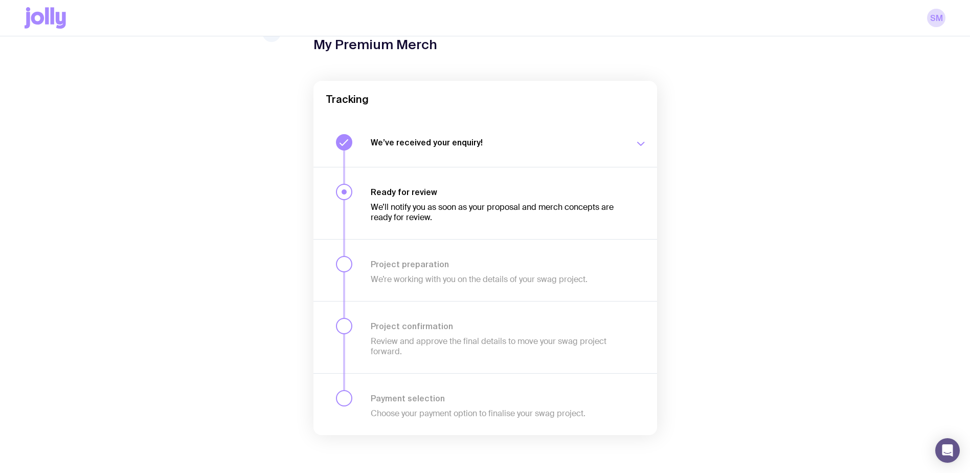
scroll to position [57, 0]
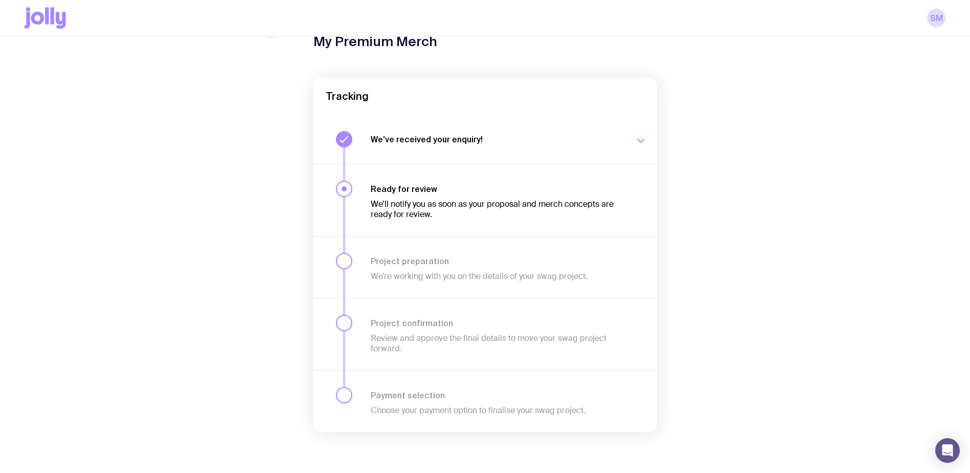
click at [410, 148] on button "We’ve received your enquiry! Our team is on it and preparing your proposal now.…" at bounding box center [486, 139] width 344 height 49
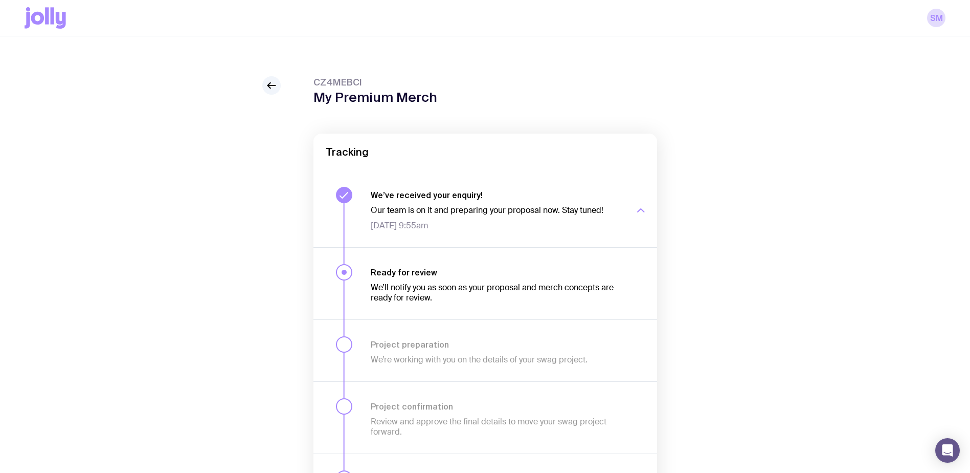
scroll to position [0, 0]
click at [276, 87] on icon at bounding box center [272, 86] width 12 height 12
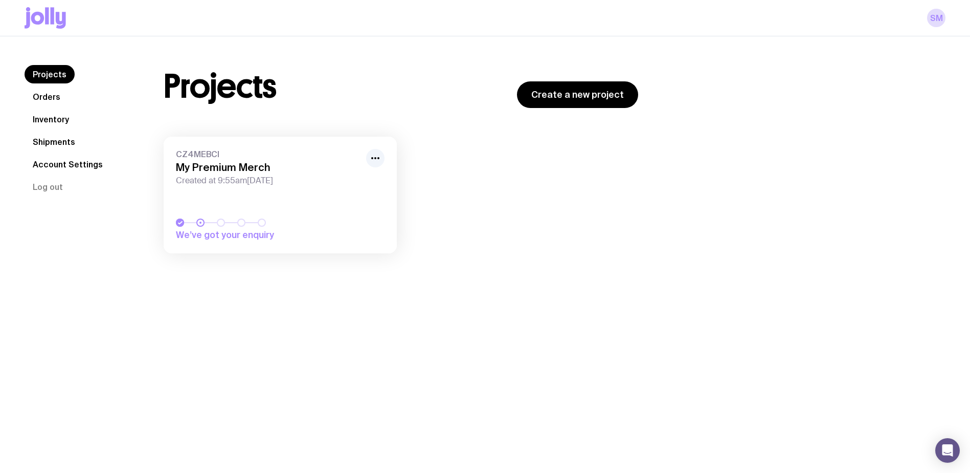
click at [40, 92] on link "Orders" at bounding box center [47, 96] width 44 height 18
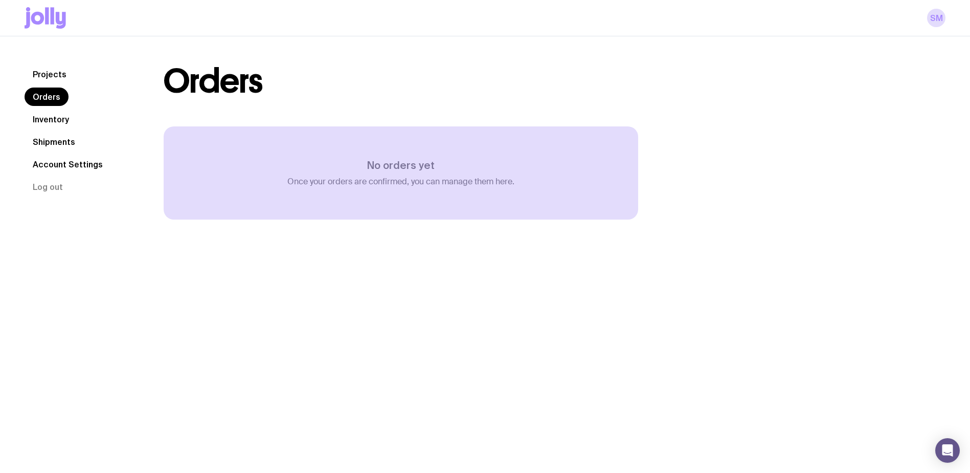
click at [43, 118] on link "Inventory" at bounding box center [51, 119] width 53 height 18
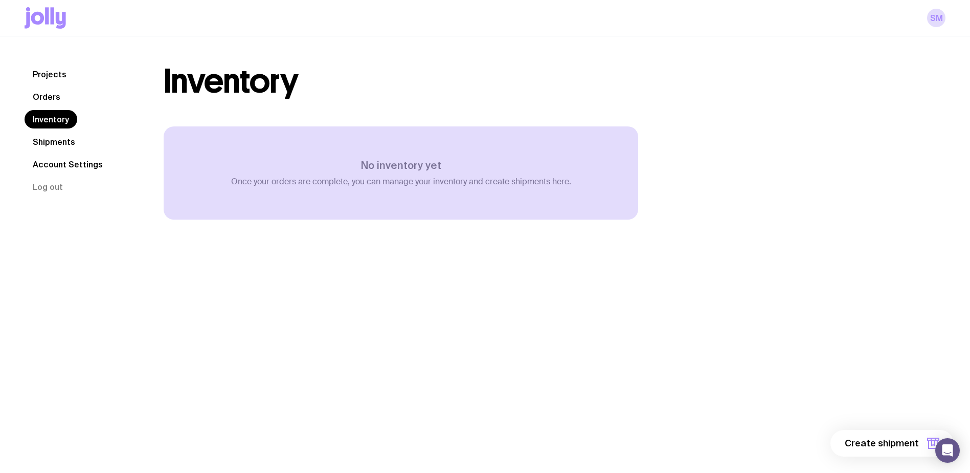
click at [60, 19] on icon at bounding box center [45, 17] width 41 height 21
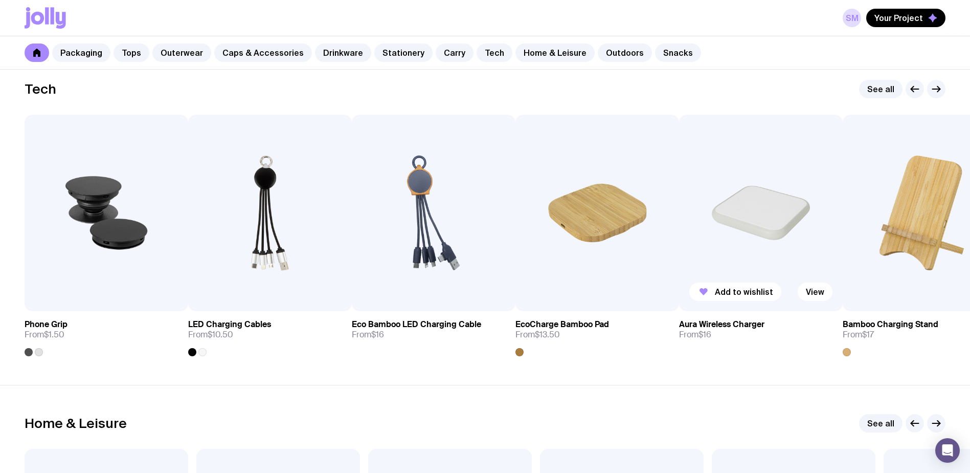
scroll to position [2398, 0]
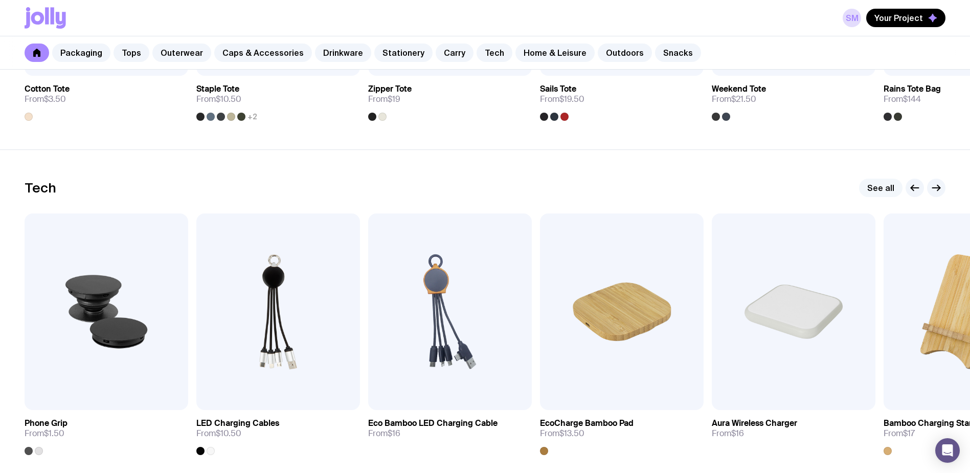
click at [892, 190] on link "See all" at bounding box center [880, 188] width 43 height 18
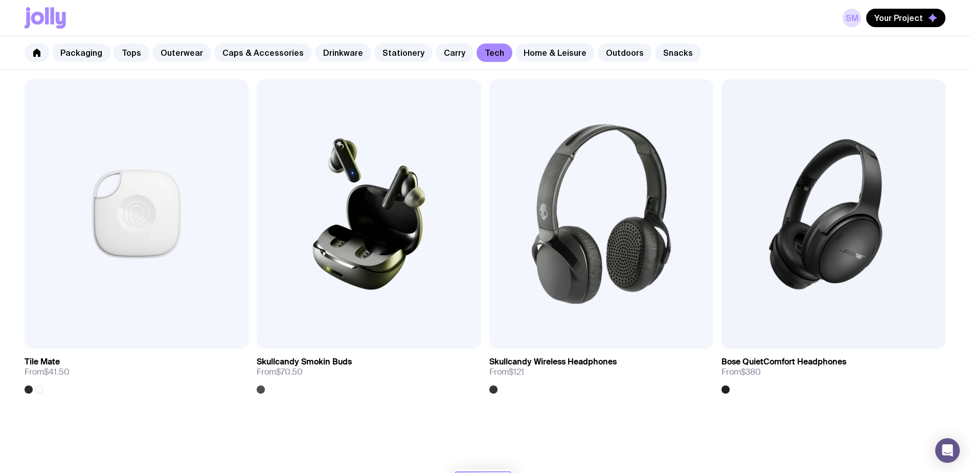
scroll to position [2158, 0]
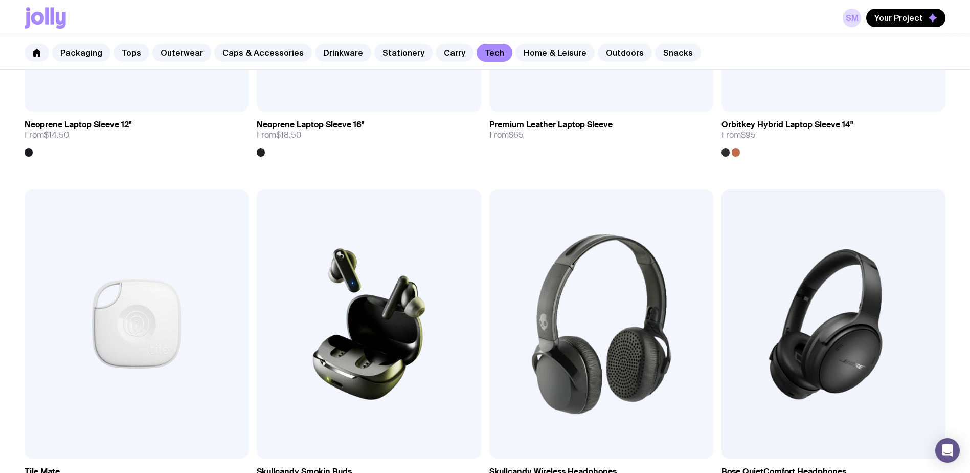
click at [45, 23] on icon at bounding box center [45, 17] width 41 height 21
